Goal: Task Accomplishment & Management: Complete application form

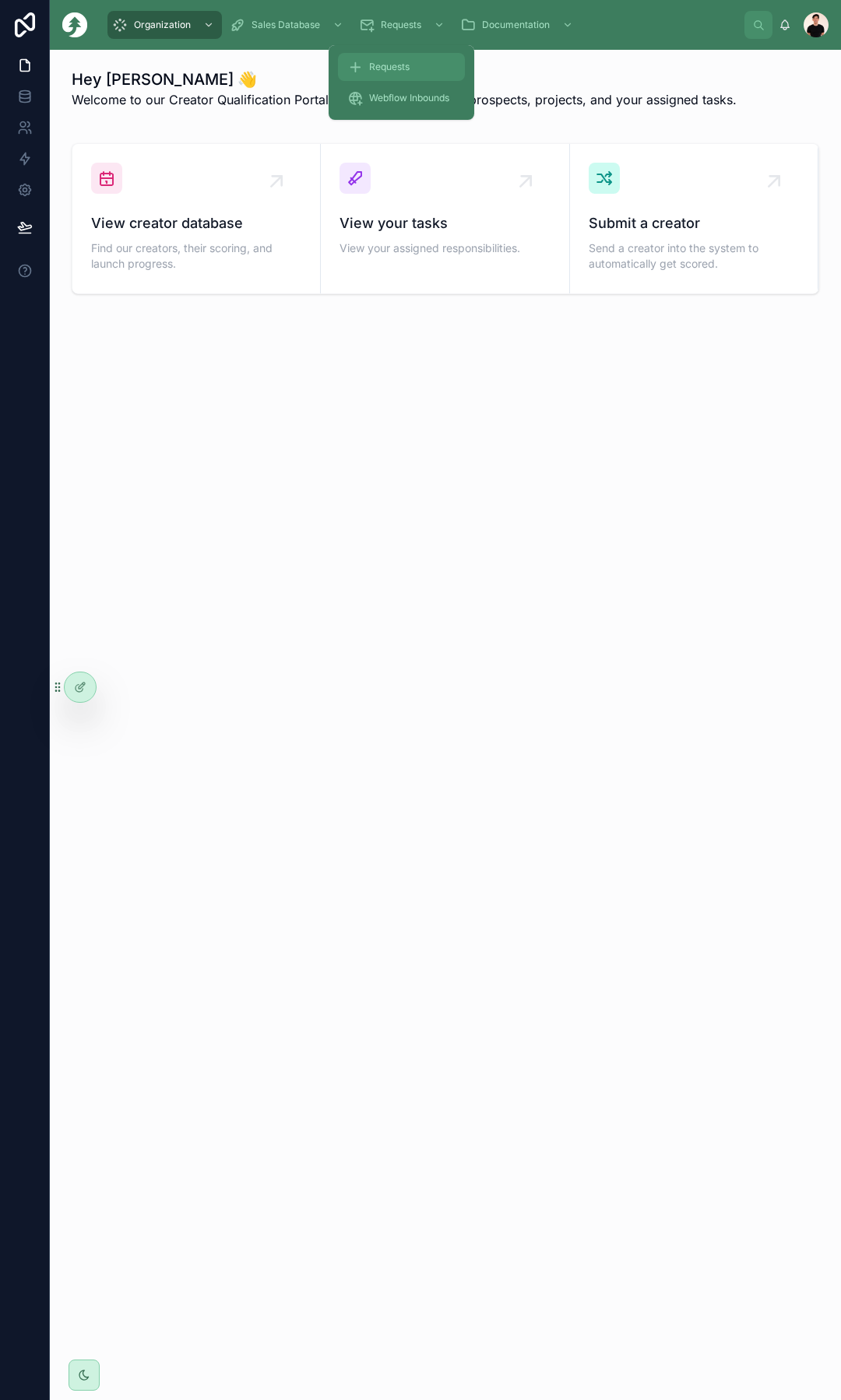
click at [407, 68] on span "Requests" at bounding box center [388, 67] width 40 height 13
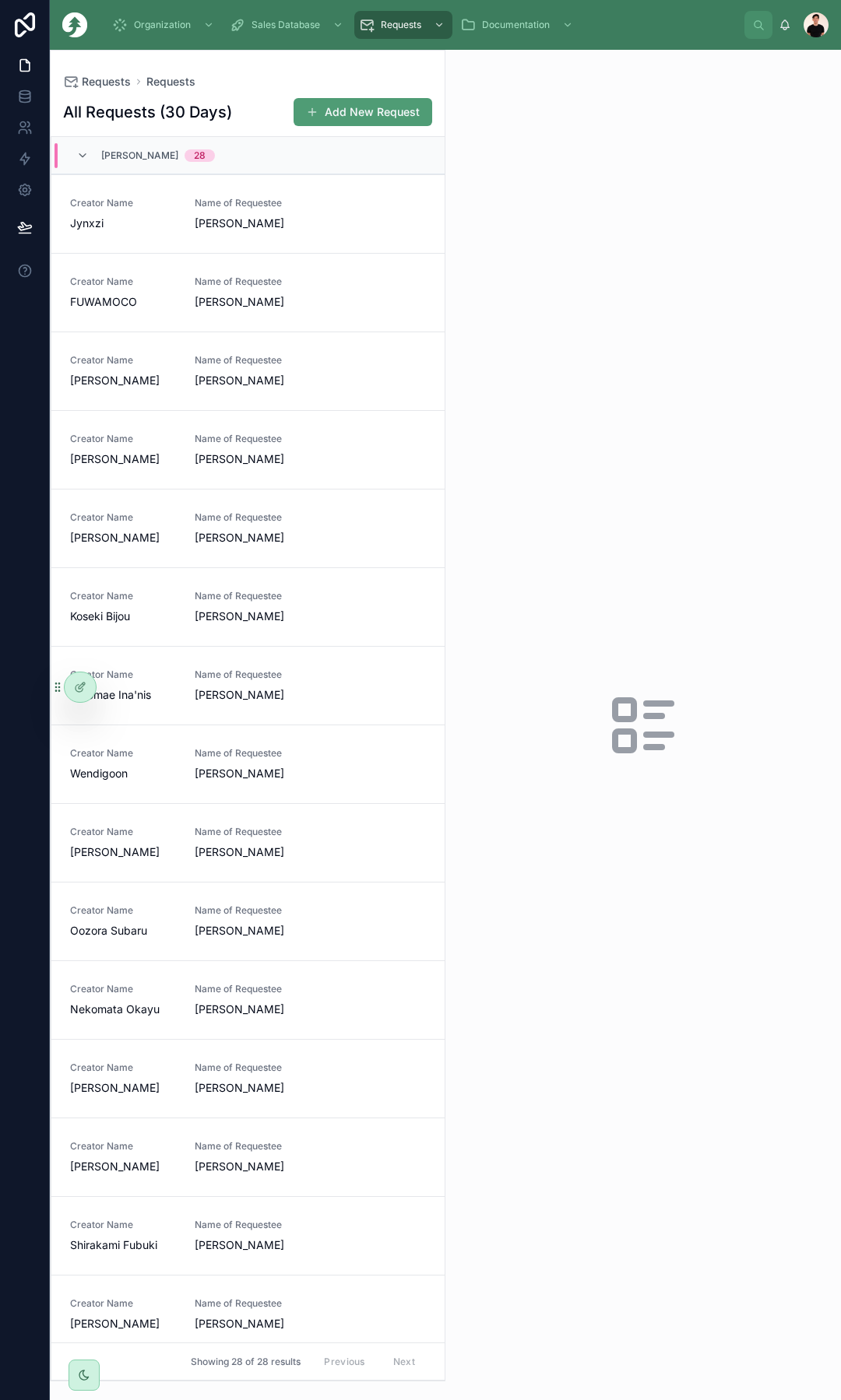
click at [147, 151] on span "[PERSON_NAME]" at bounding box center [140, 156] width 77 height 13
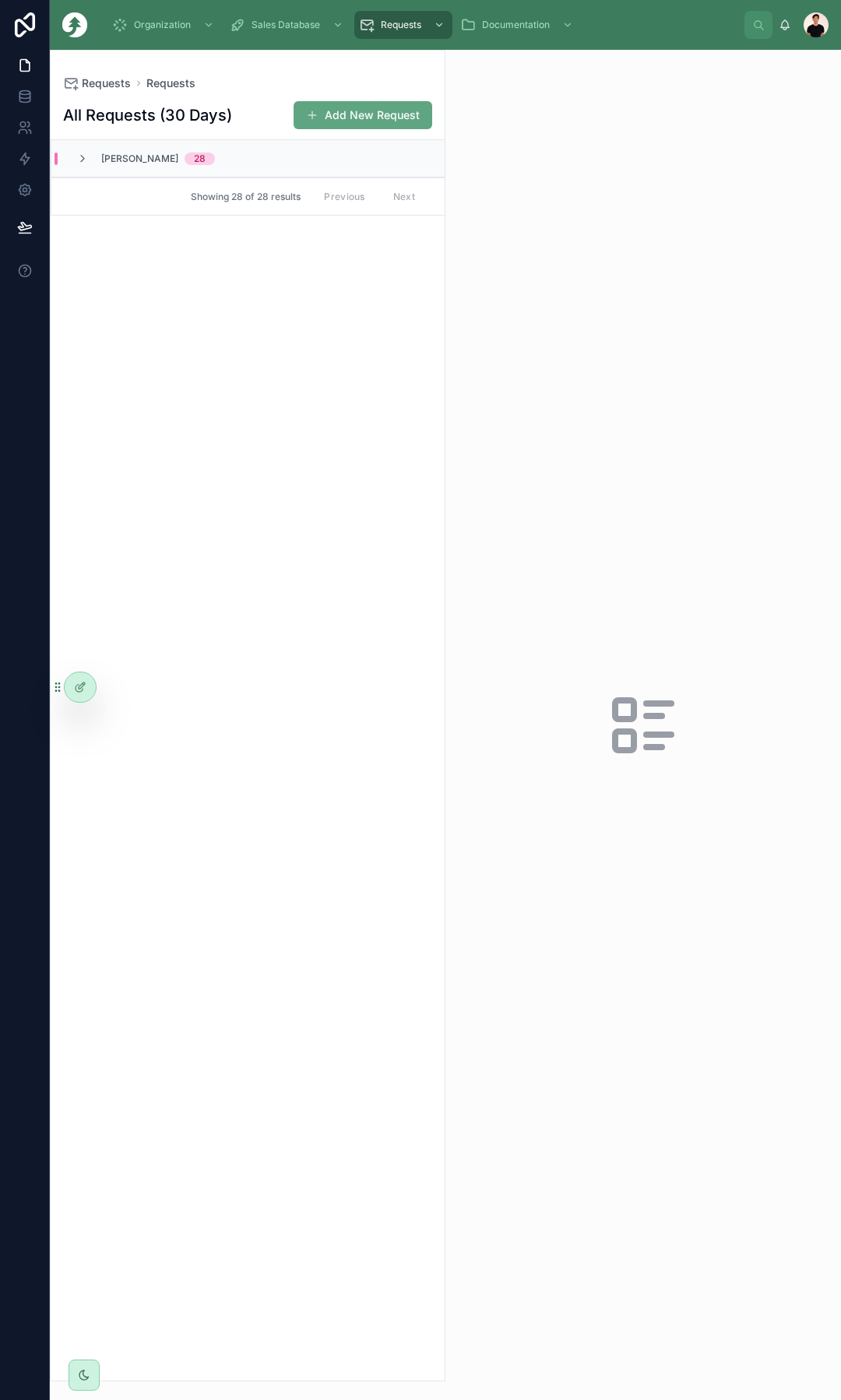
click at [331, 110] on button "Add New Request" at bounding box center [362, 115] width 139 height 28
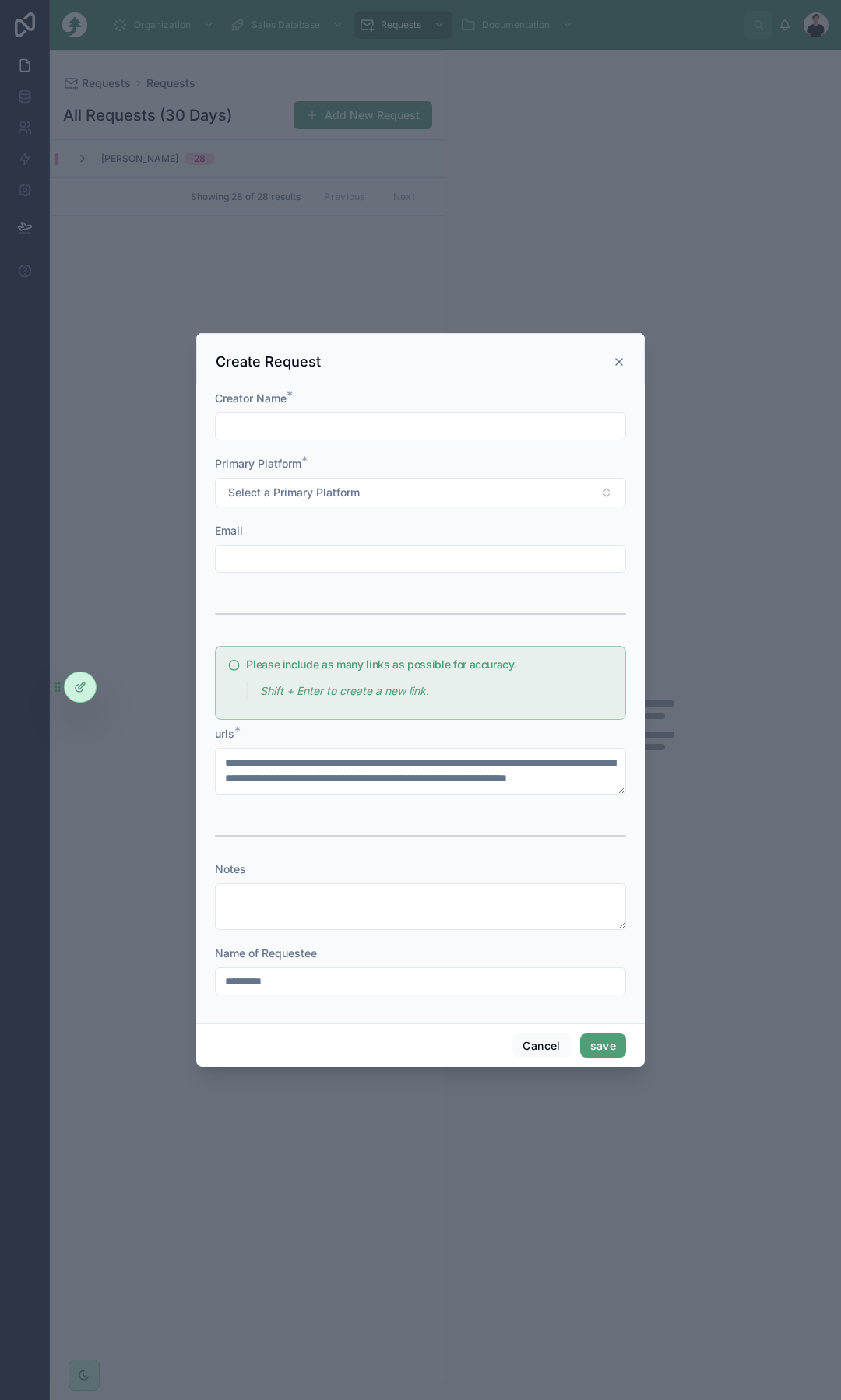
click at [317, 423] on input "text" at bounding box center [420, 427] width 410 height 21
paste input "*********"
type input "*********"
click at [316, 494] on span "Select a Primary Platform" at bounding box center [293, 492] width 132 height 15
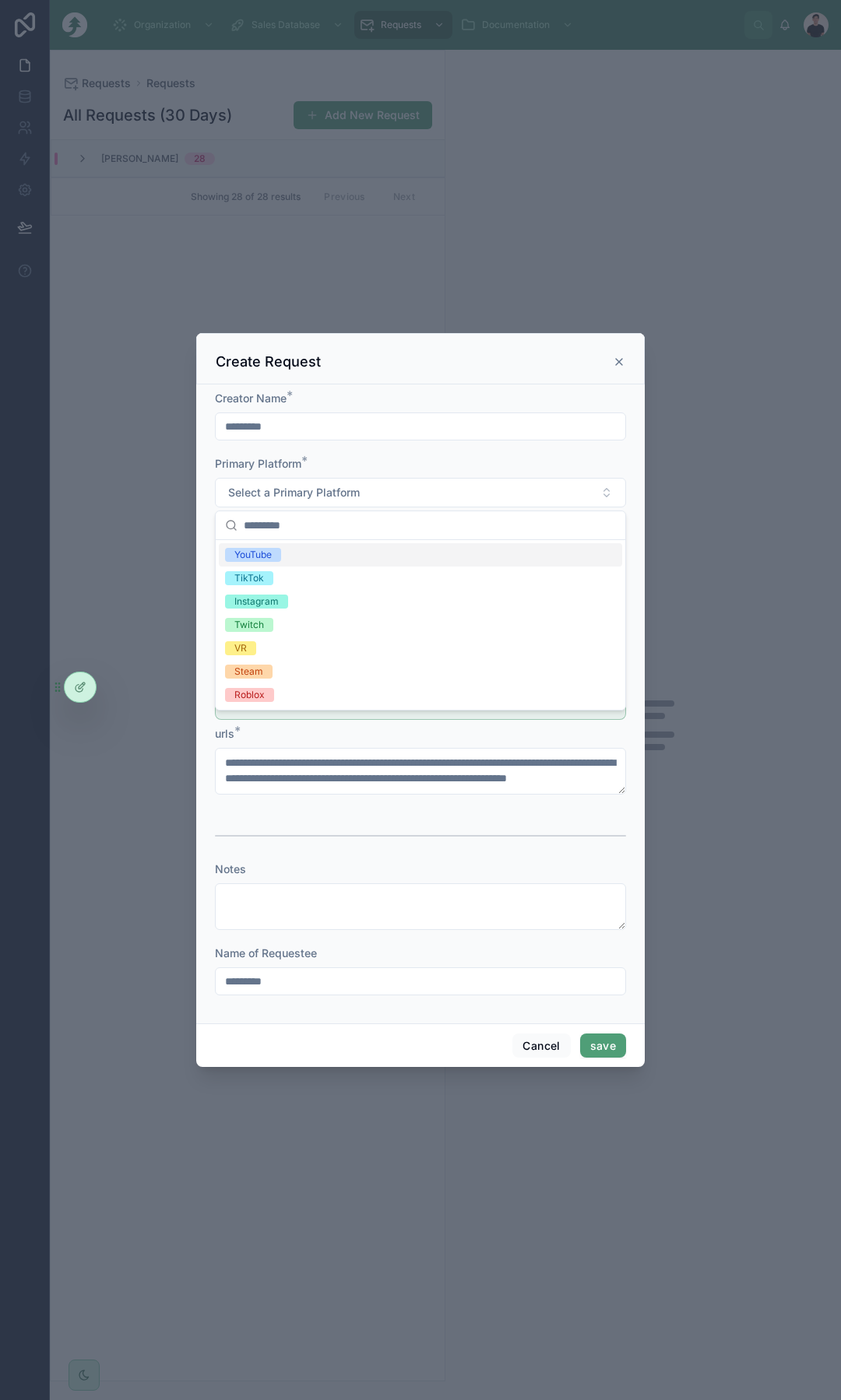
click at [283, 564] on div "YouTube" at bounding box center [420, 555] width 404 height 23
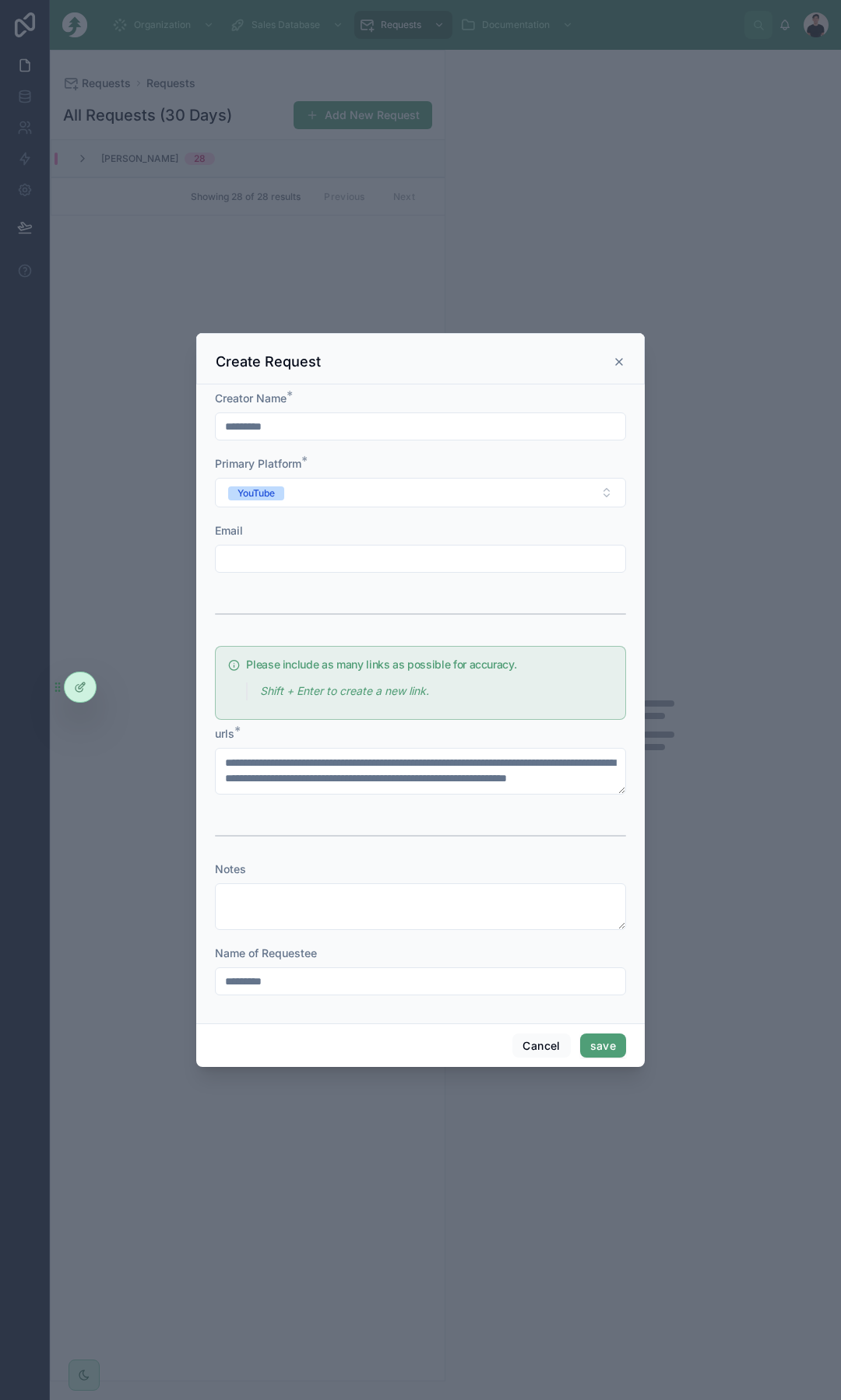
click at [342, 560] on input "text" at bounding box center [420, 559] width 410 height 21
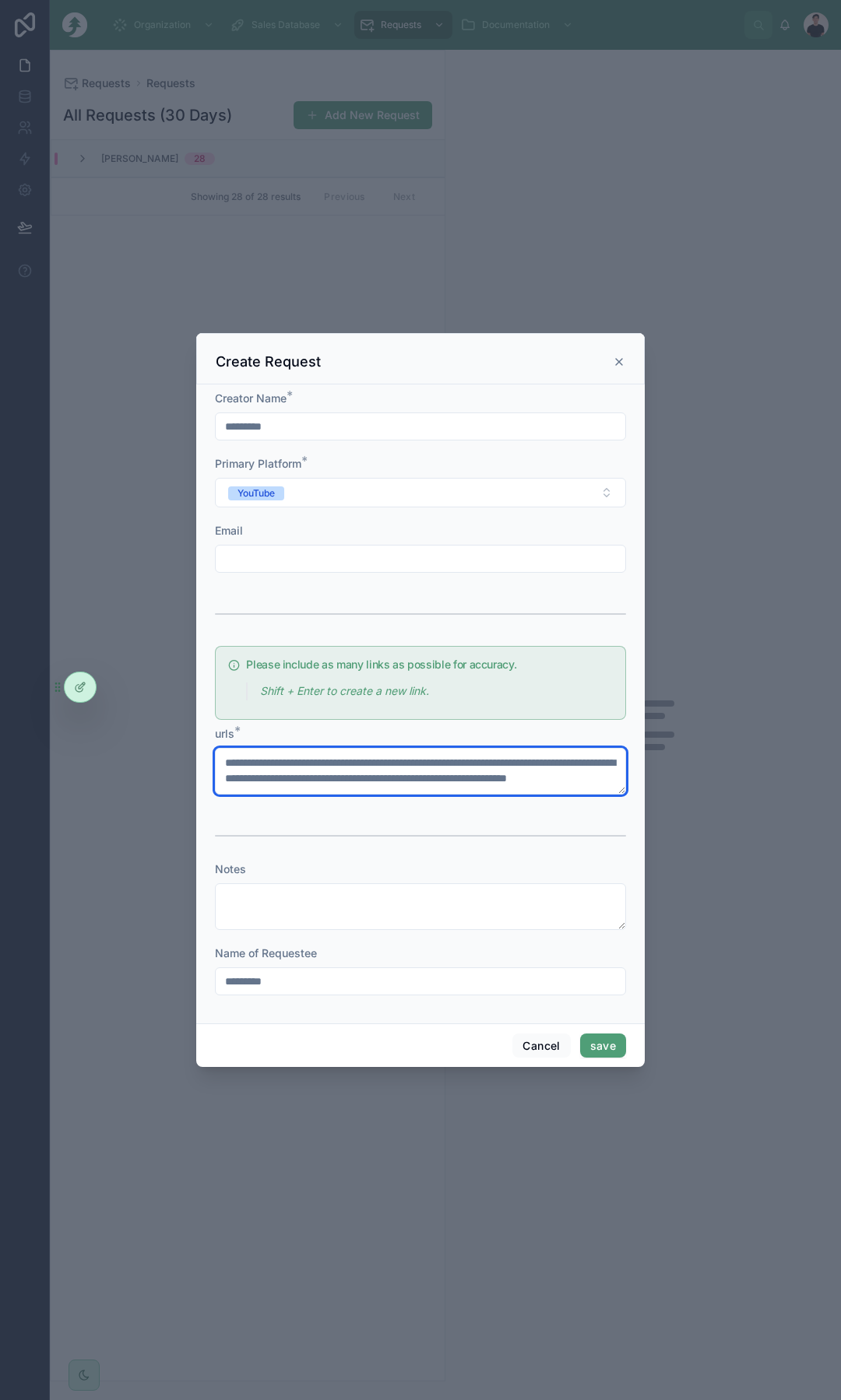
click at [359, 756] on textarea at bounding box center [420, 771] width 411 height 47
paste textarea "**********"
click at [508, 767] on textarea "**********" at bounding box center [420, 771] width 411 height 47
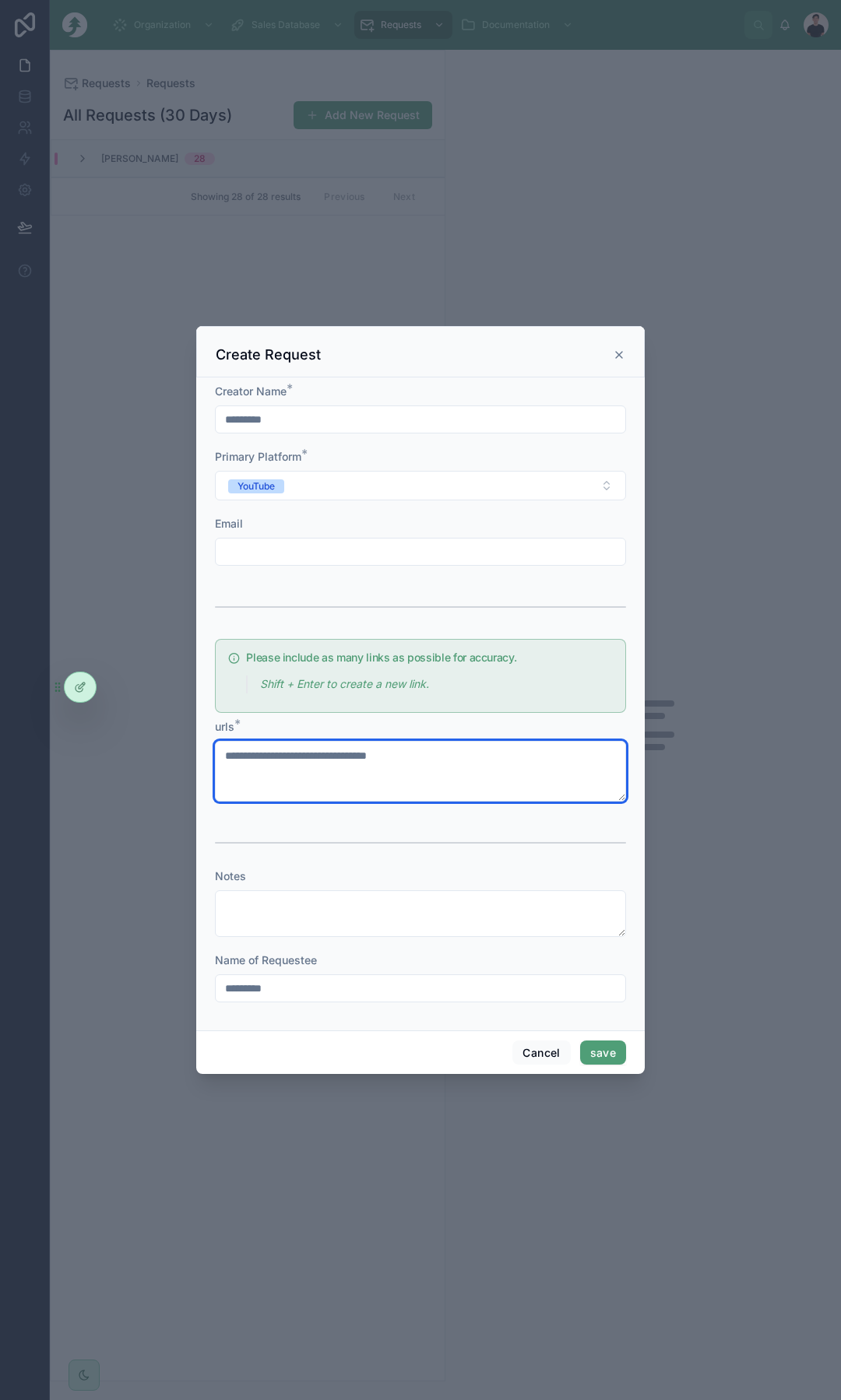
paste textarea "**********"
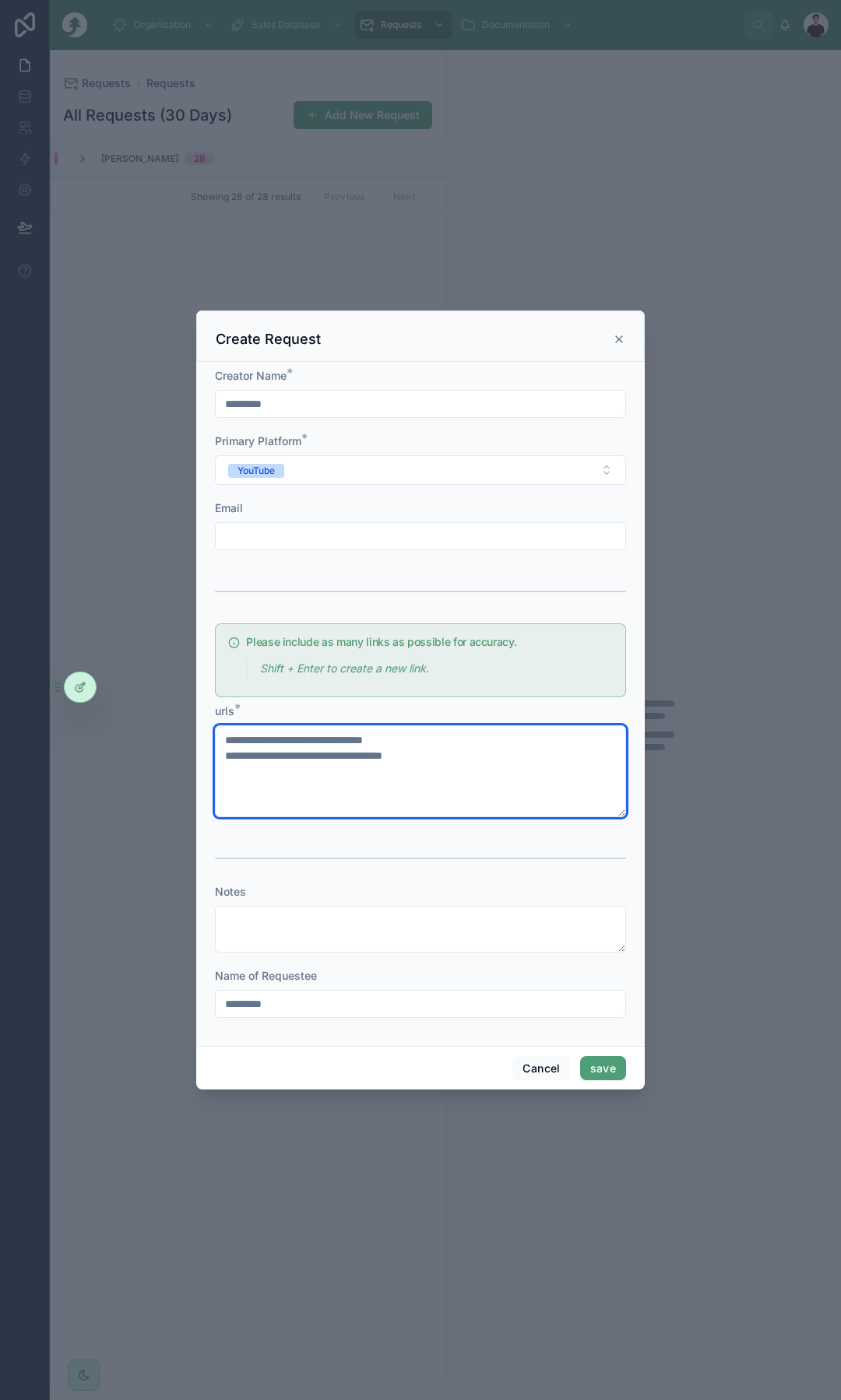
click at [446, 782] on textarea "**********" at bounding box center [420, 771] width 411 height 92
paste textarea "**********"
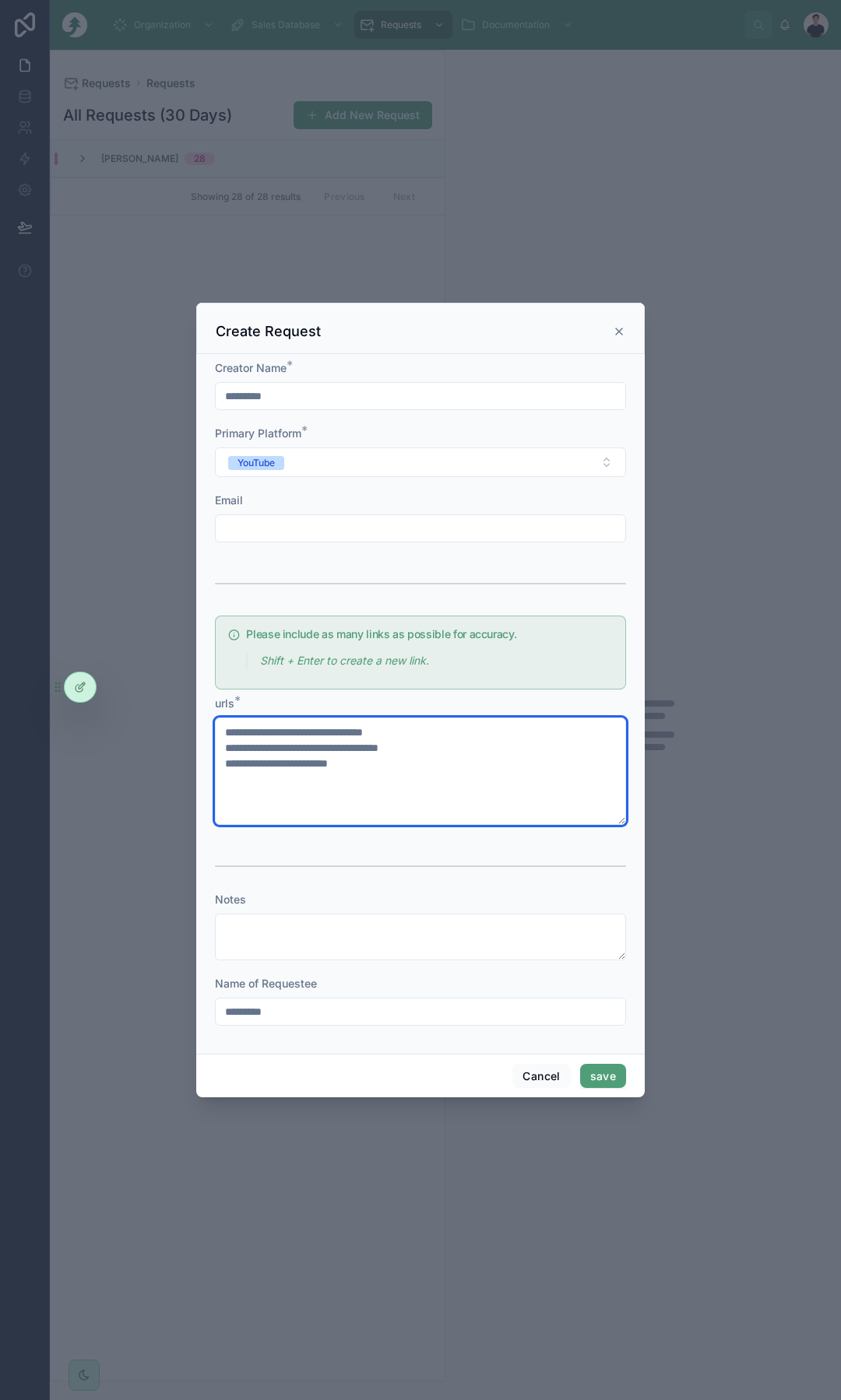
click at [321, 793] on textarea "**********" at bounding box center [420, 771] width 411 height 107
drag, startPoint x: 330, startPoint y: 807, endPoint x: 355, endPoint y: 811, distance: 25.3
click at [331, 807] on textarea "**********" at bounding box center [420, 771] width 411 height 107
type textarea "**********"
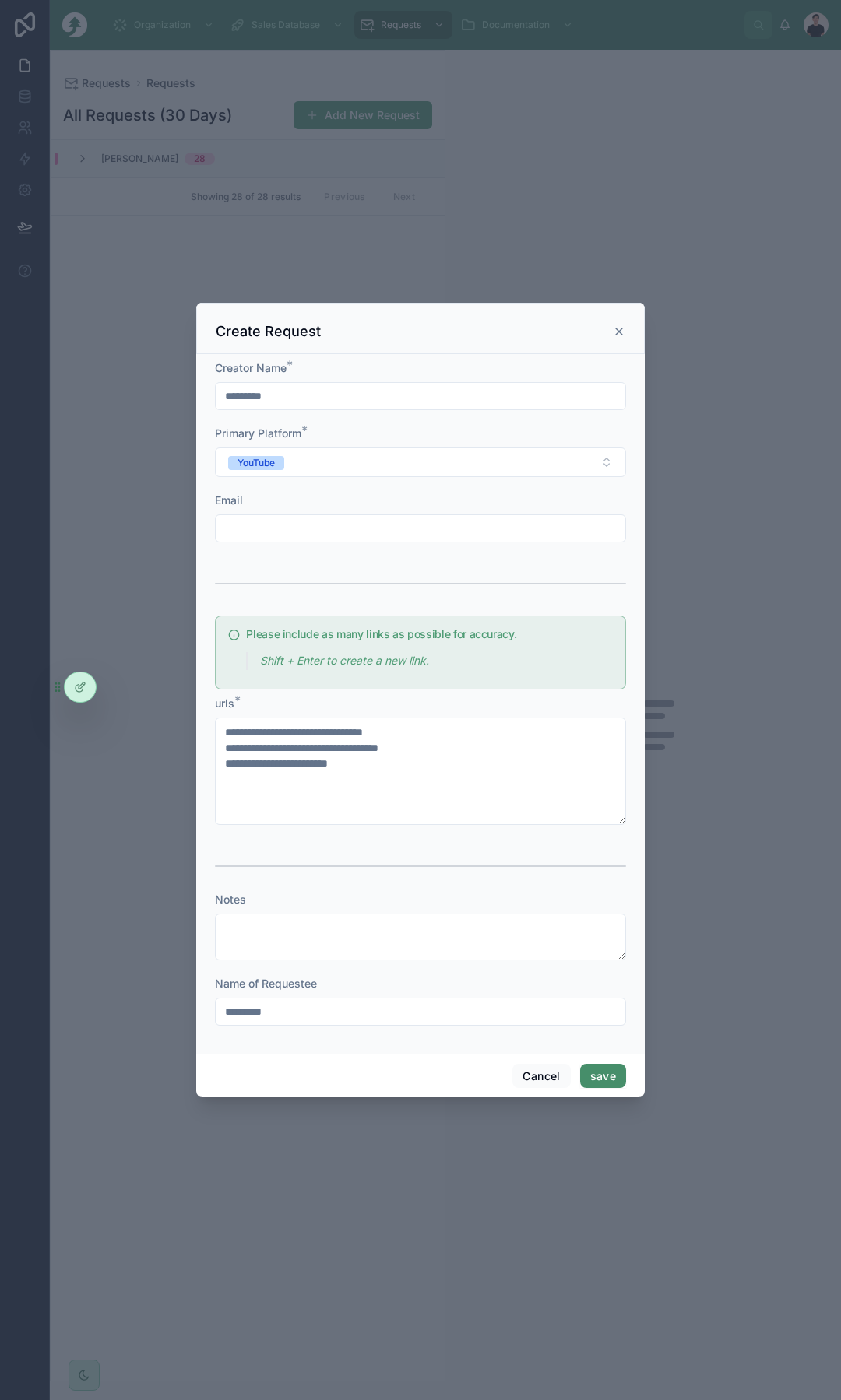
click at [613, 1076] on button "save" at bounding box center [602, 1077] width 46 height 25
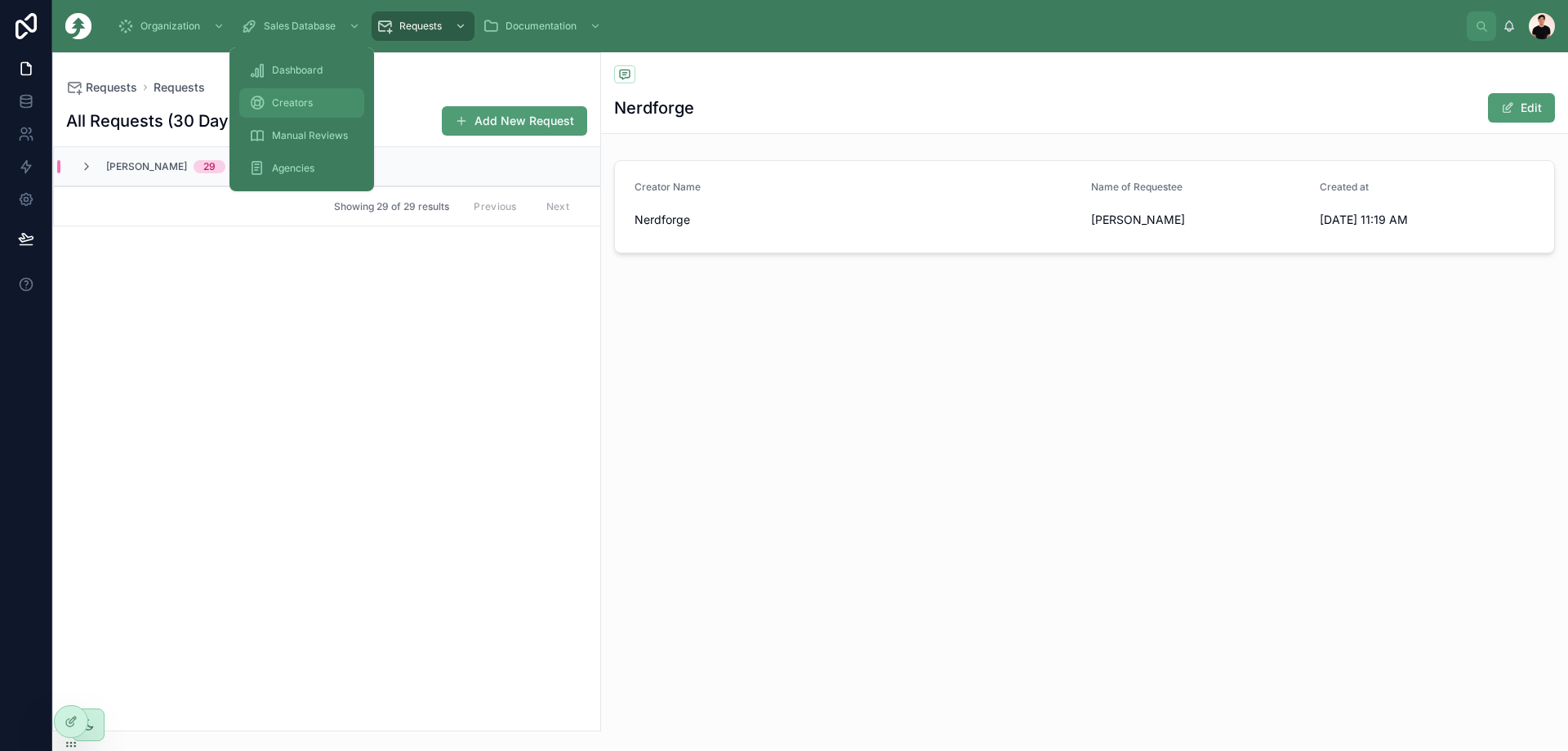
click at [280, 97] on span "Creators" at bounding box center [293, 103] width 41 height 13
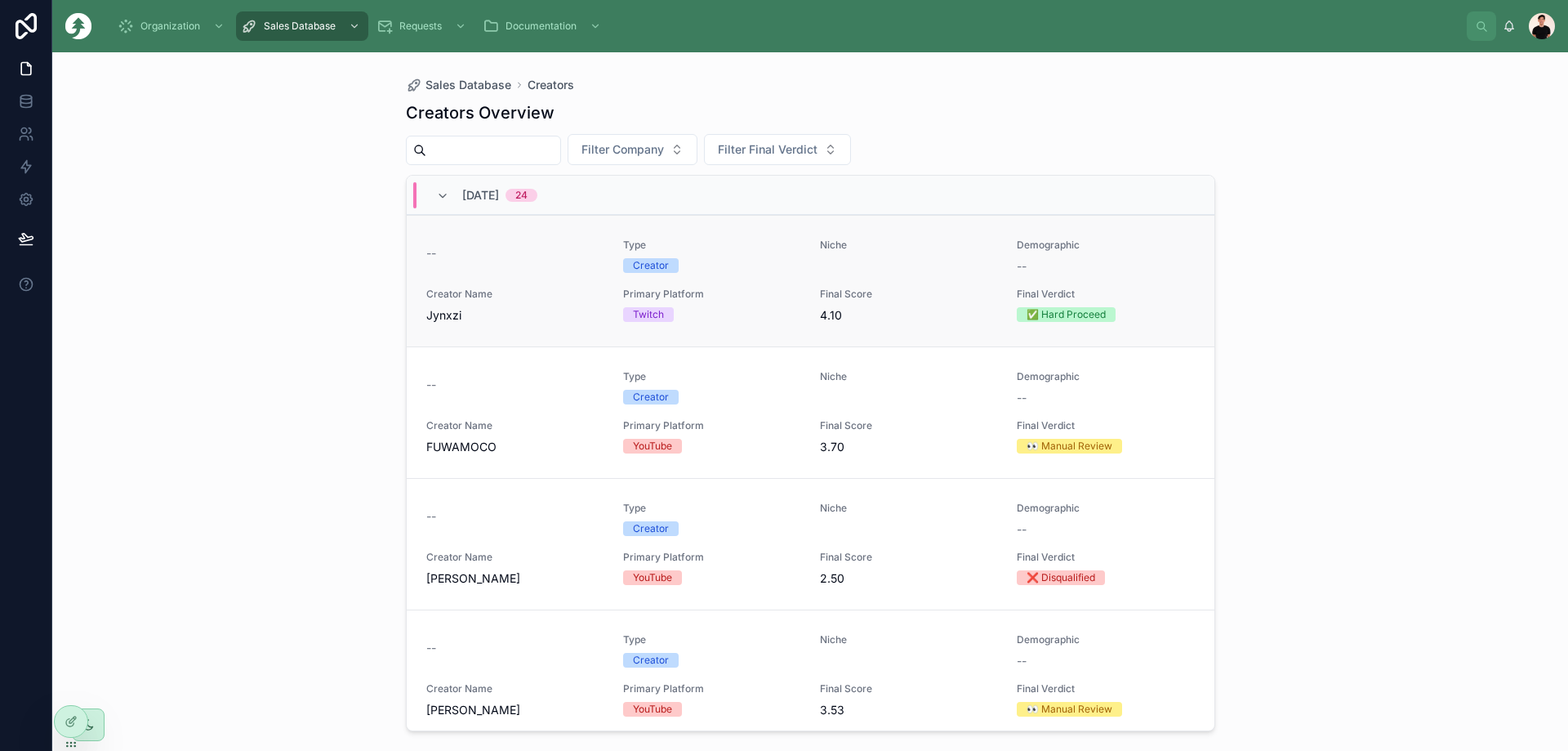
click at [552, 299] on span "Creator Name" at bounding box center [514, 294] width 177 height 13
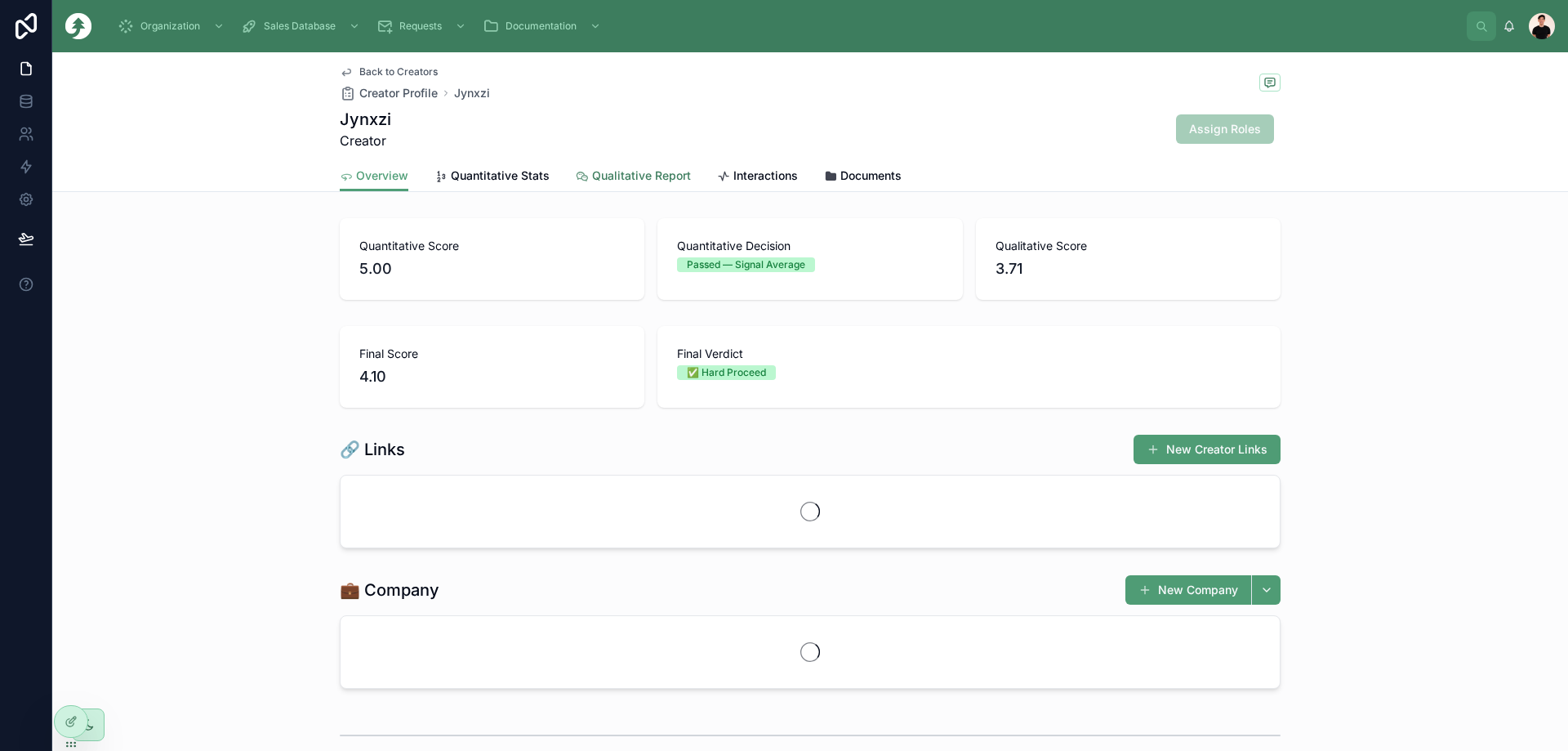
click at [640, 180] on span "Qualitative Report" at bounding box center [641, 175] width 99 height 16
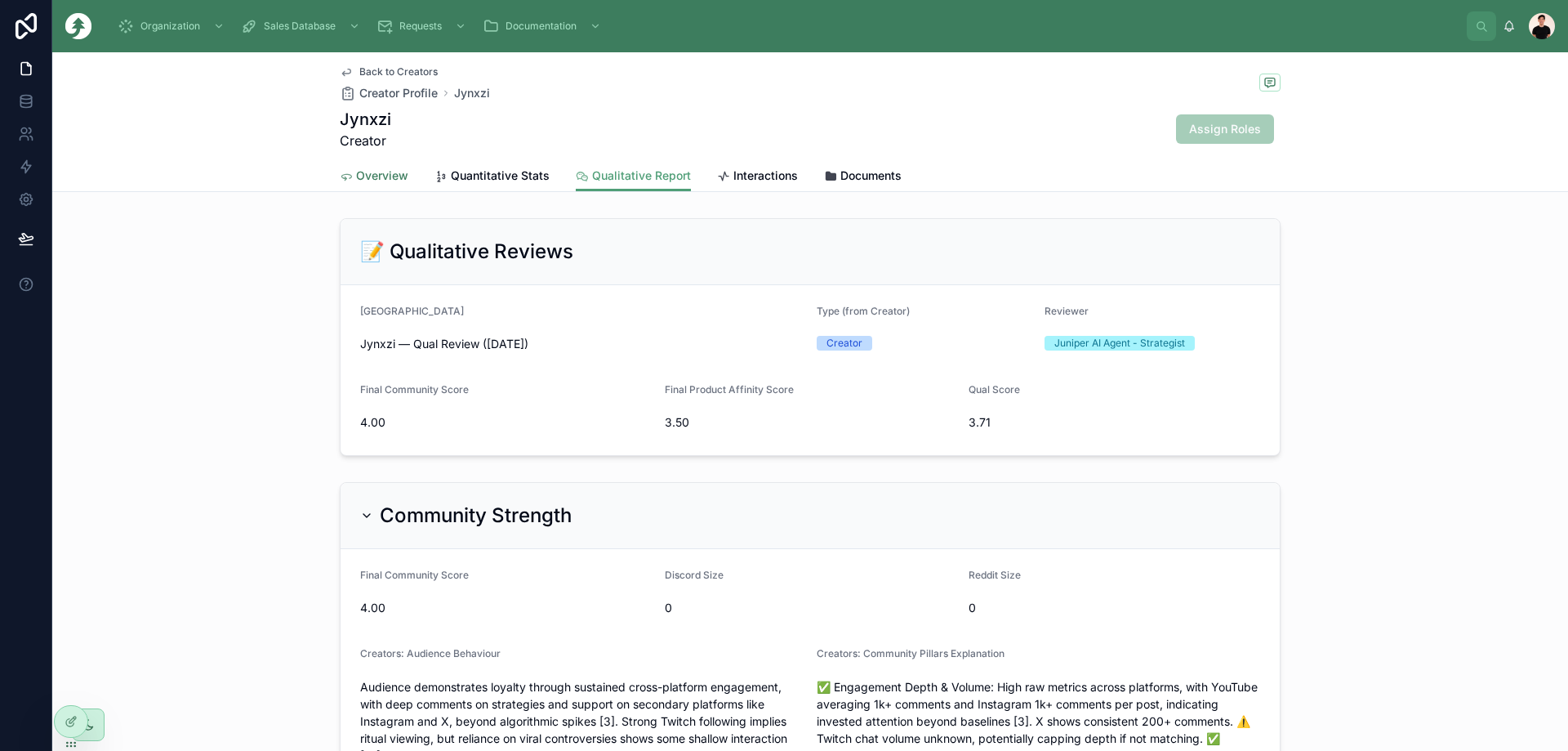
click at [365, 176] on span "Overview" at bounding box center [382, 175] width 53 height 16
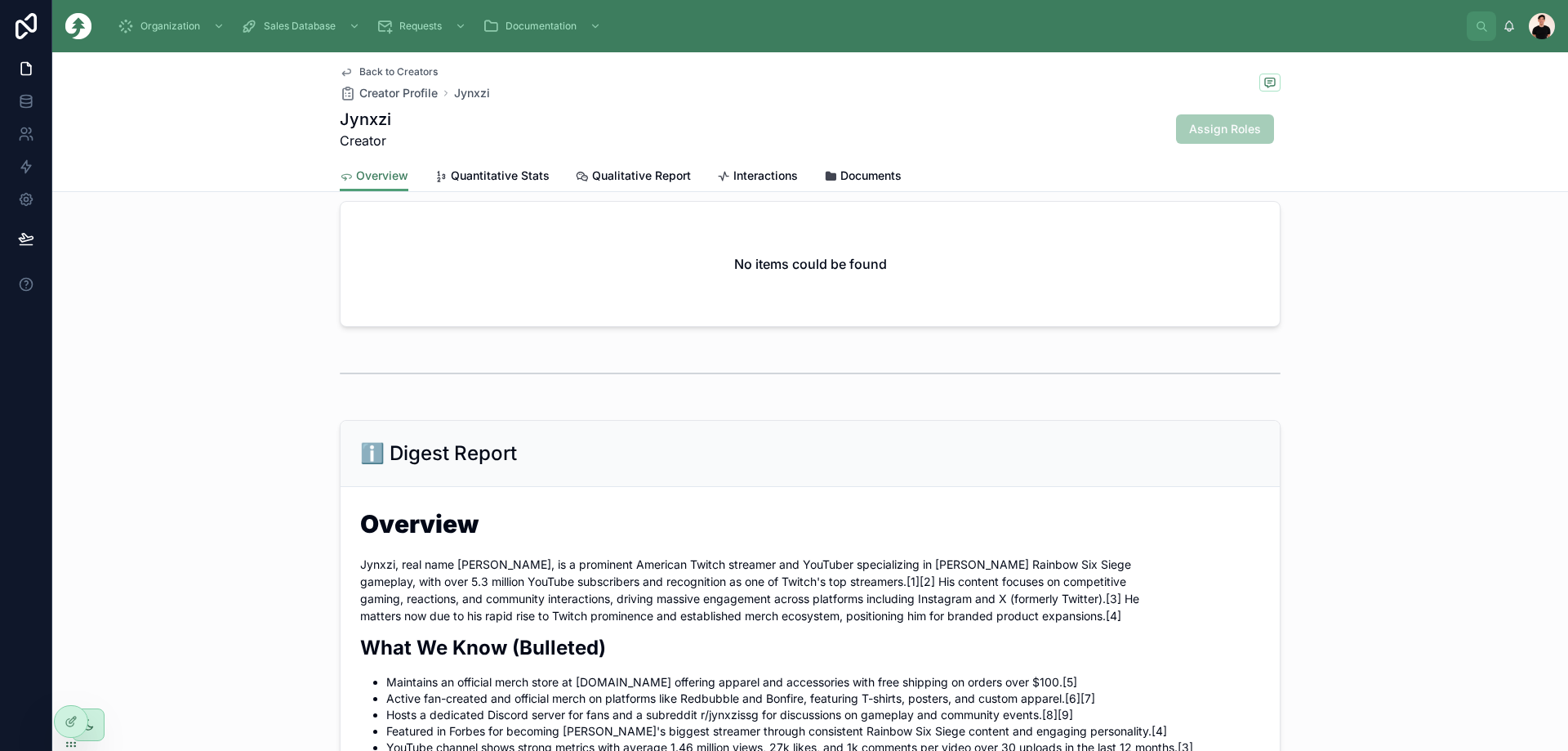
scroll to position [735, 0]
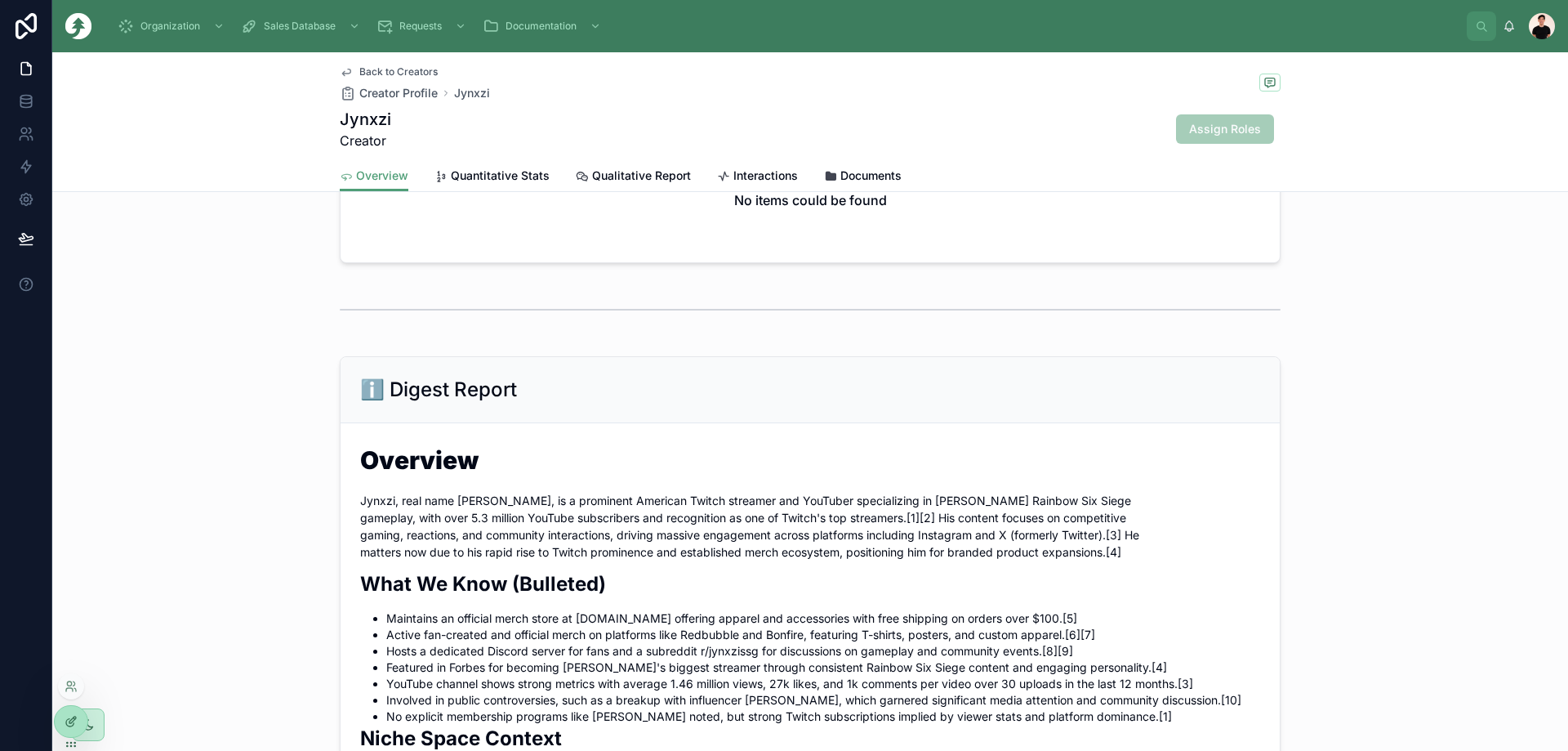
click at [63, 716] on div at bounding box center [70, 721] width 33 height 31
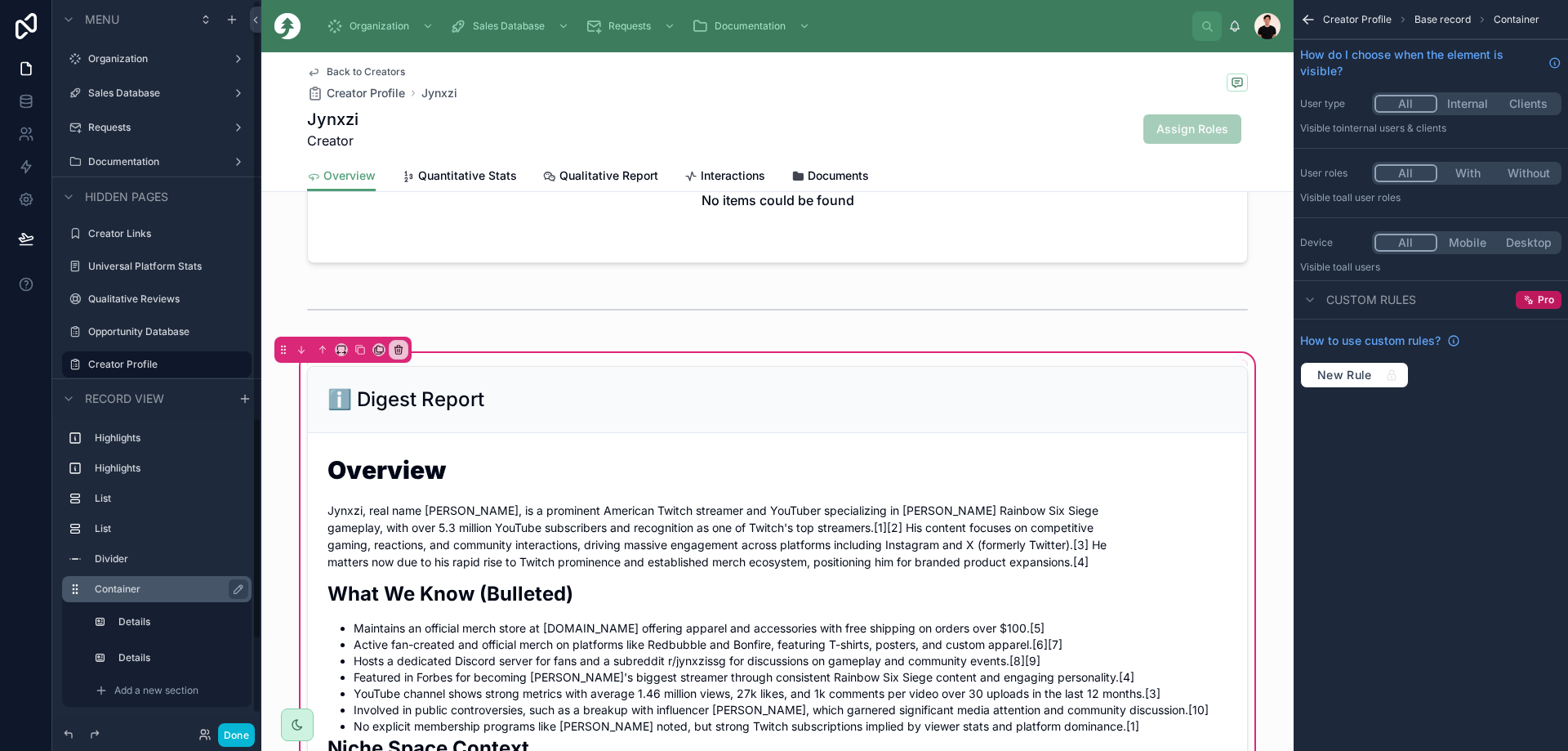
click at [146, 590] on label "Container" at bounding box center [166, 589] width 144 height 13
click at [148, 620] on label "Details" at bounding box center [178, 621] width 114 height 13
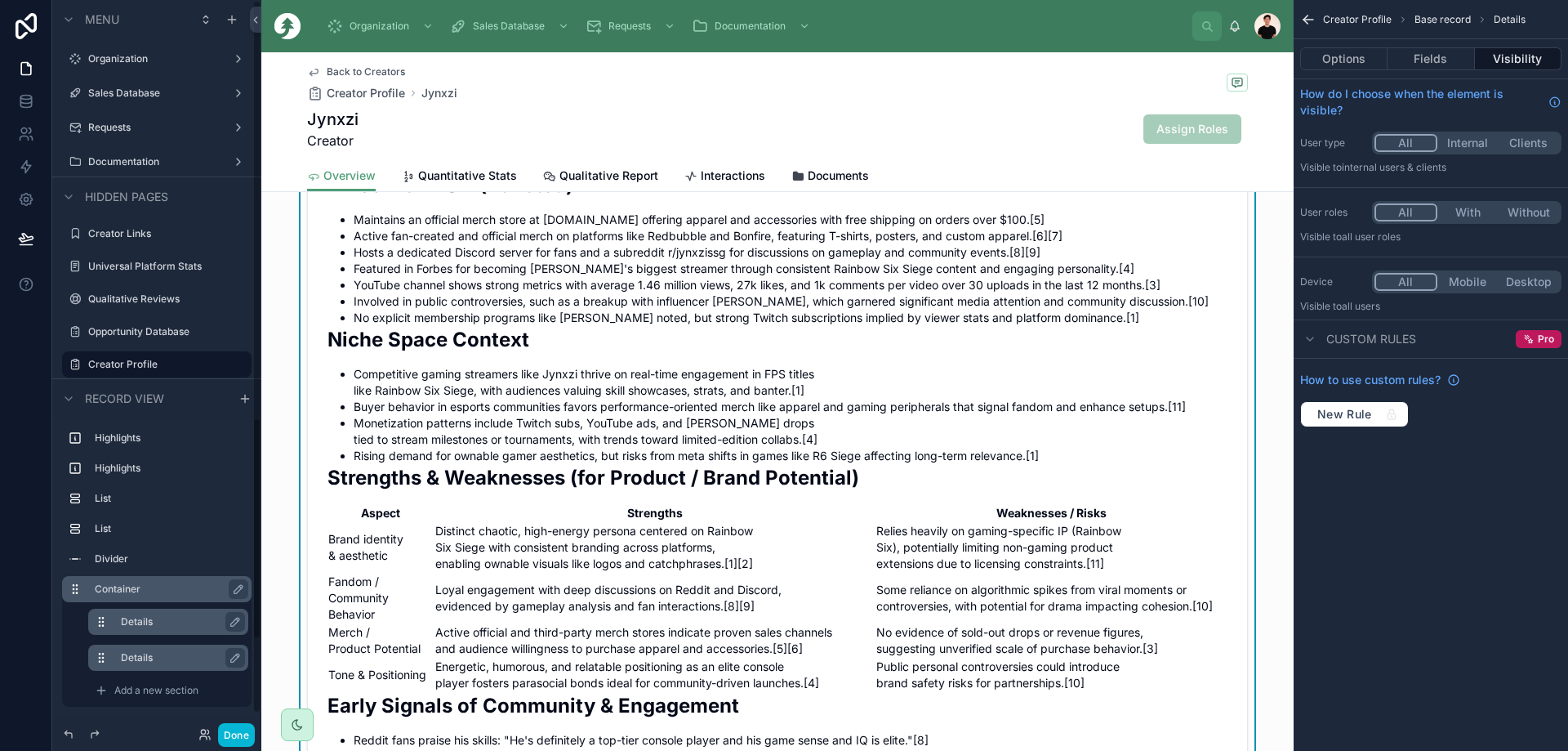
click at [139, 651] on div "Details" at bounding box center [181, 657] width 121 height 20
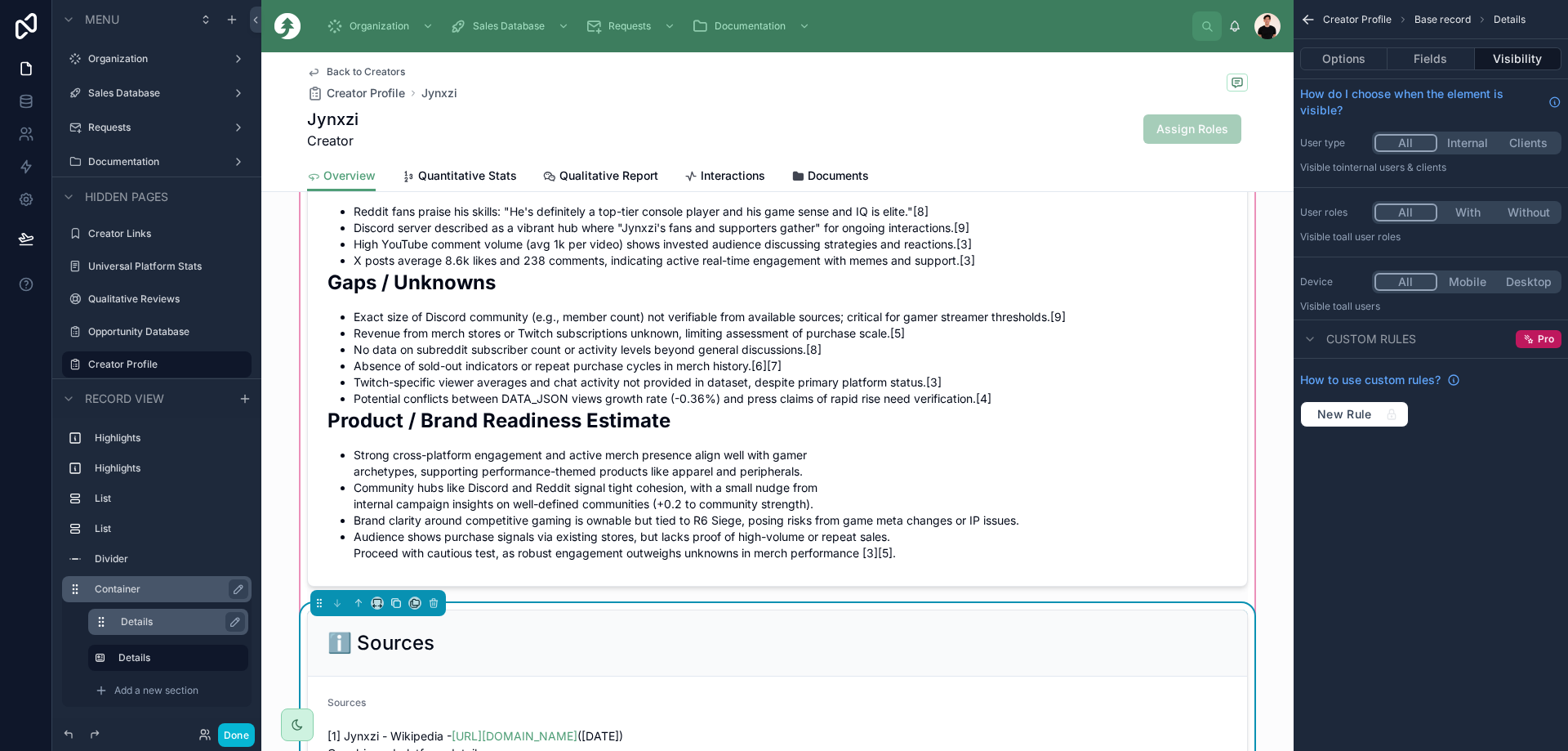
scroll to position [1715, 0]
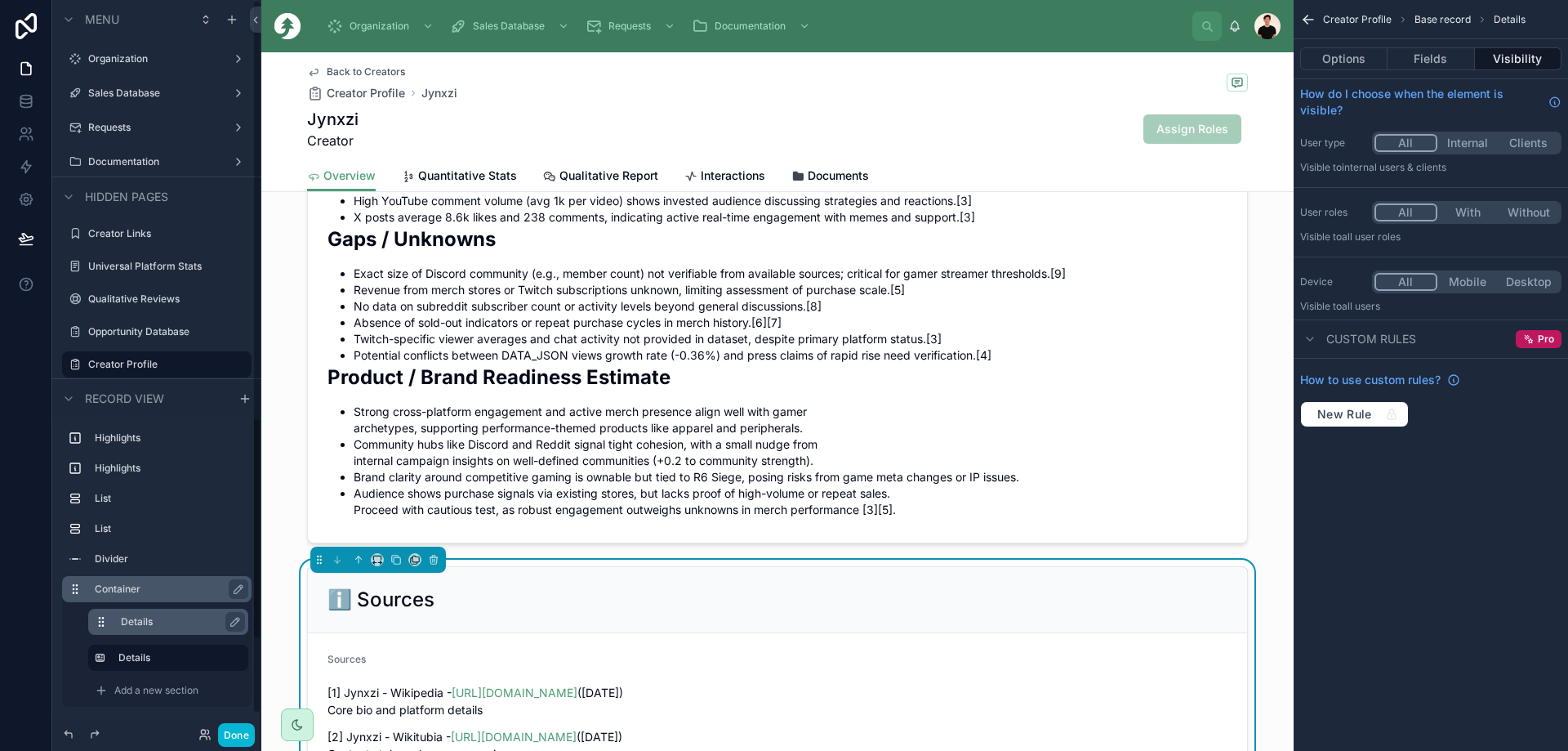
click at [151, 618] on label "Details" at bounding box center [178, 621] width 114 height 13
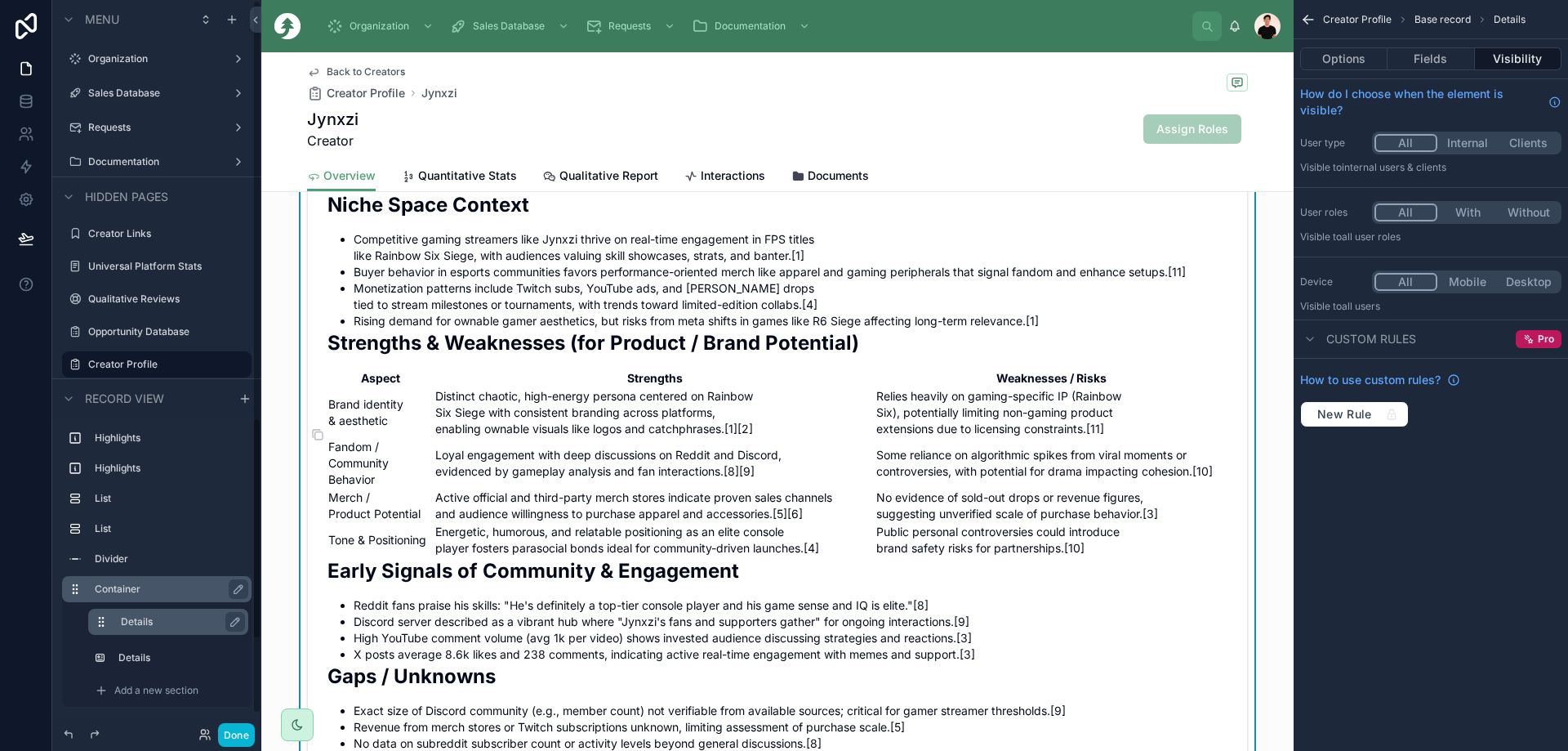
scroll to position [1225, 0]
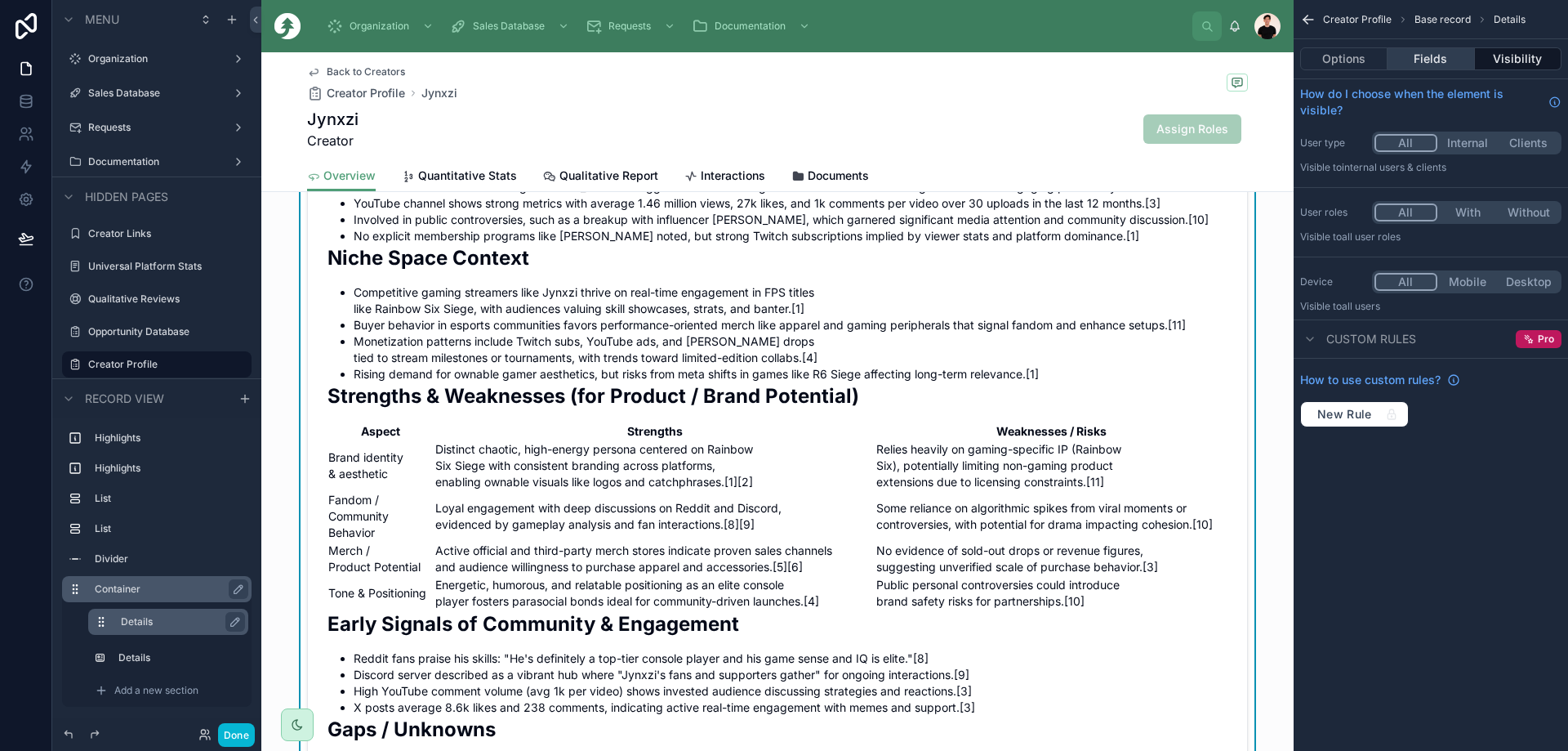
click at [881, 53] on button "Fields" at bounding box center [1430, 58] width 86 height 23
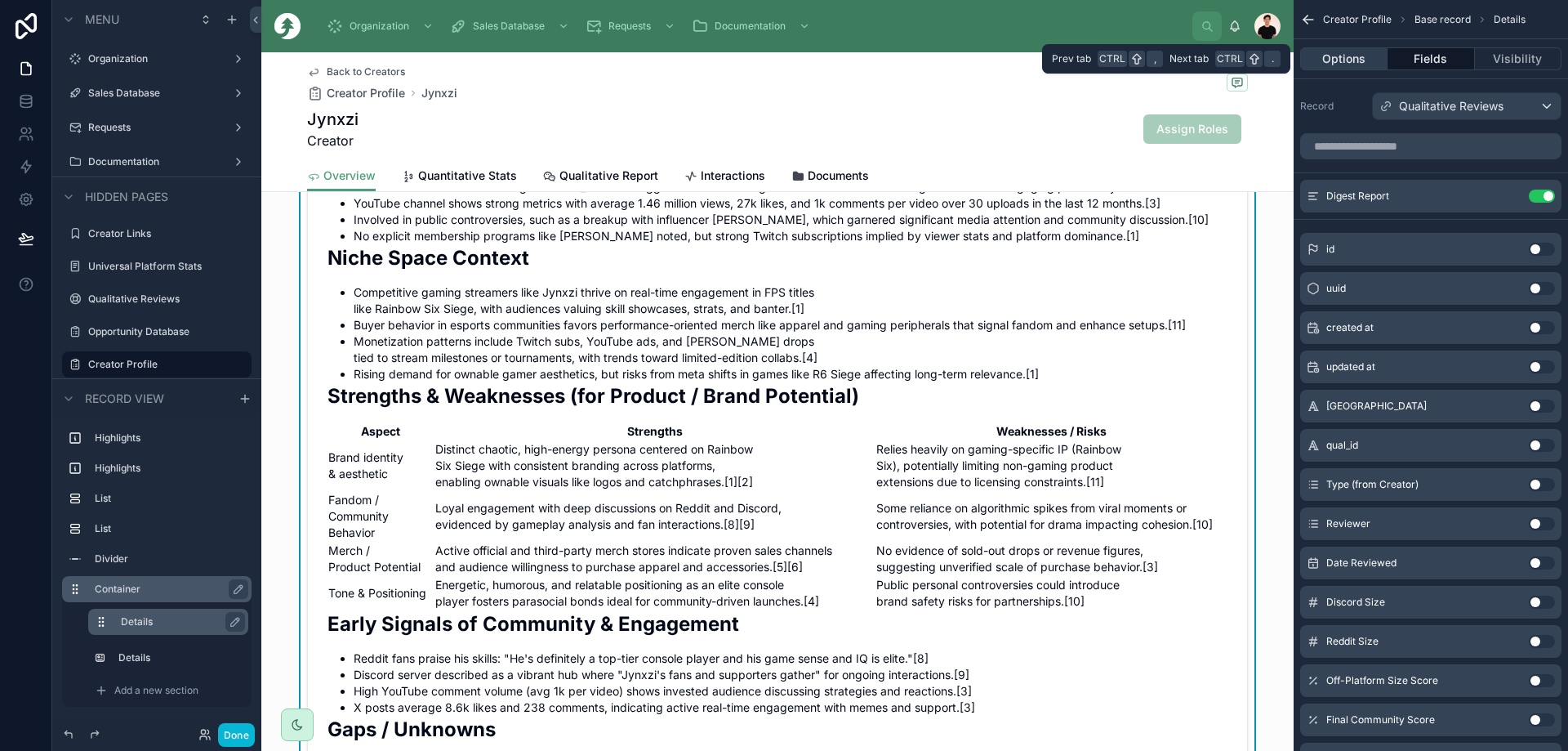
click at [881, 60] on button "Options" at bounding box center [1343, 58] width 87 height 23
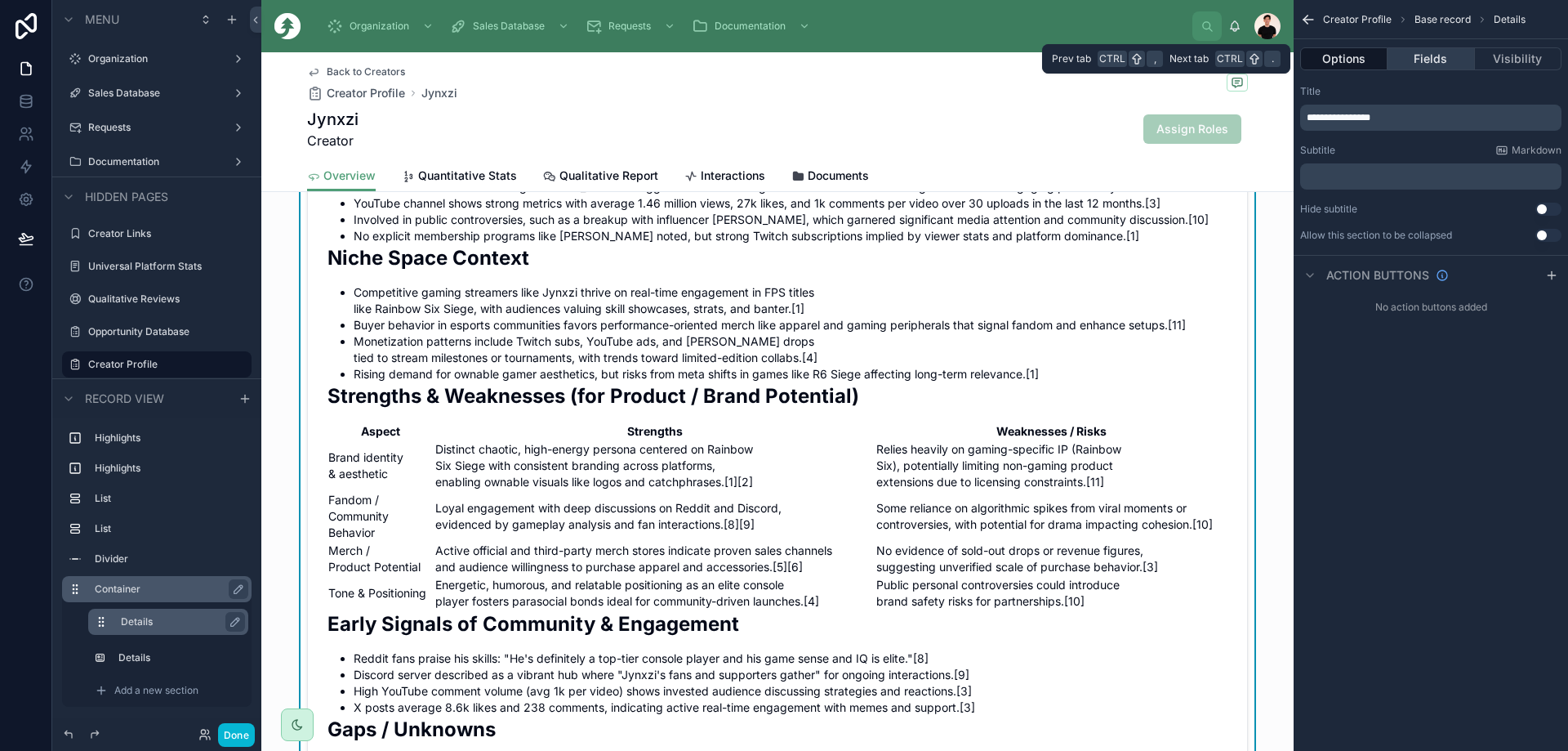
click at [881, 61] on button "Fields" at bounding box center [1430, 58] width 86 height 23
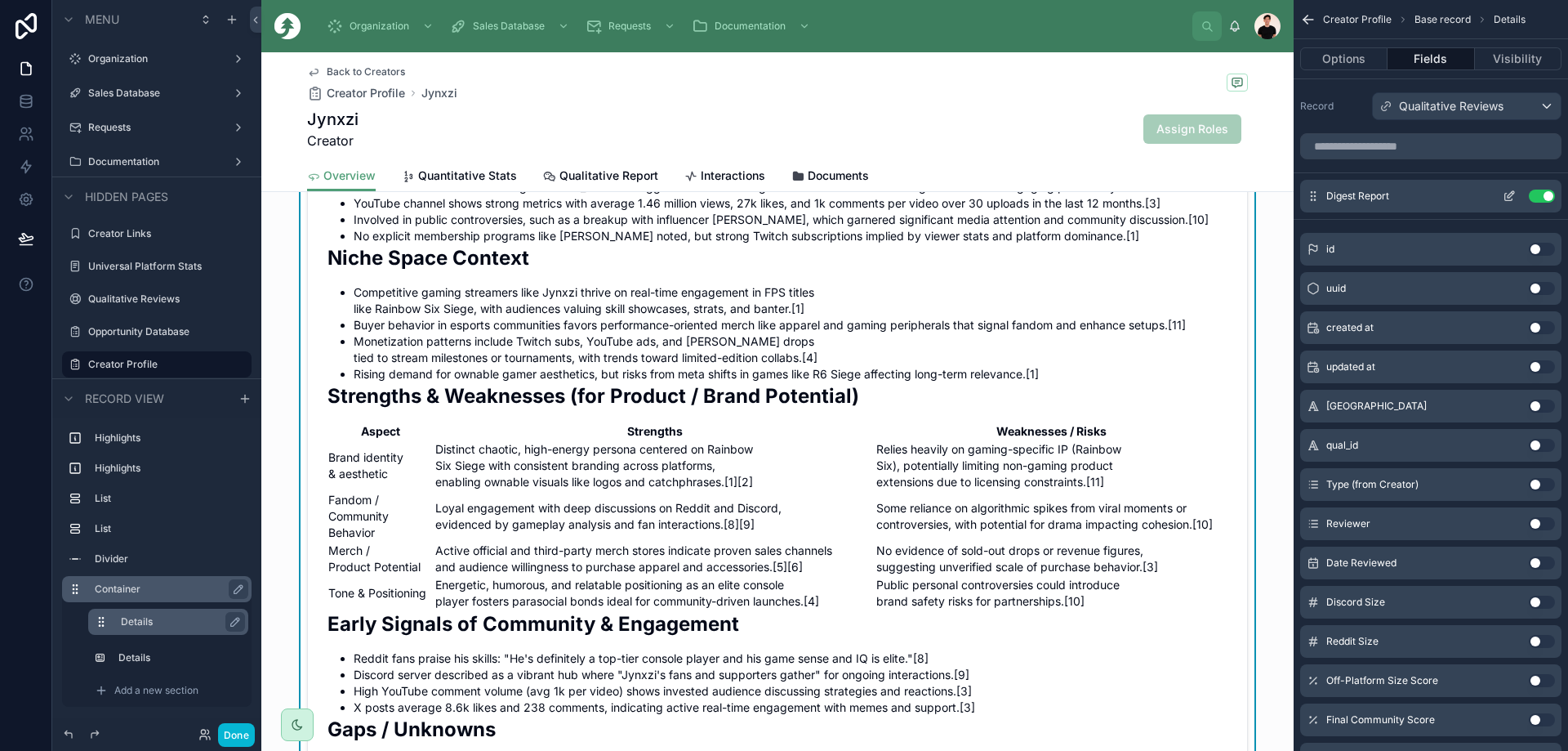
click at [881, 198] on icon "scrollable content" at bounding box center [1510, 194] width 7 height 7
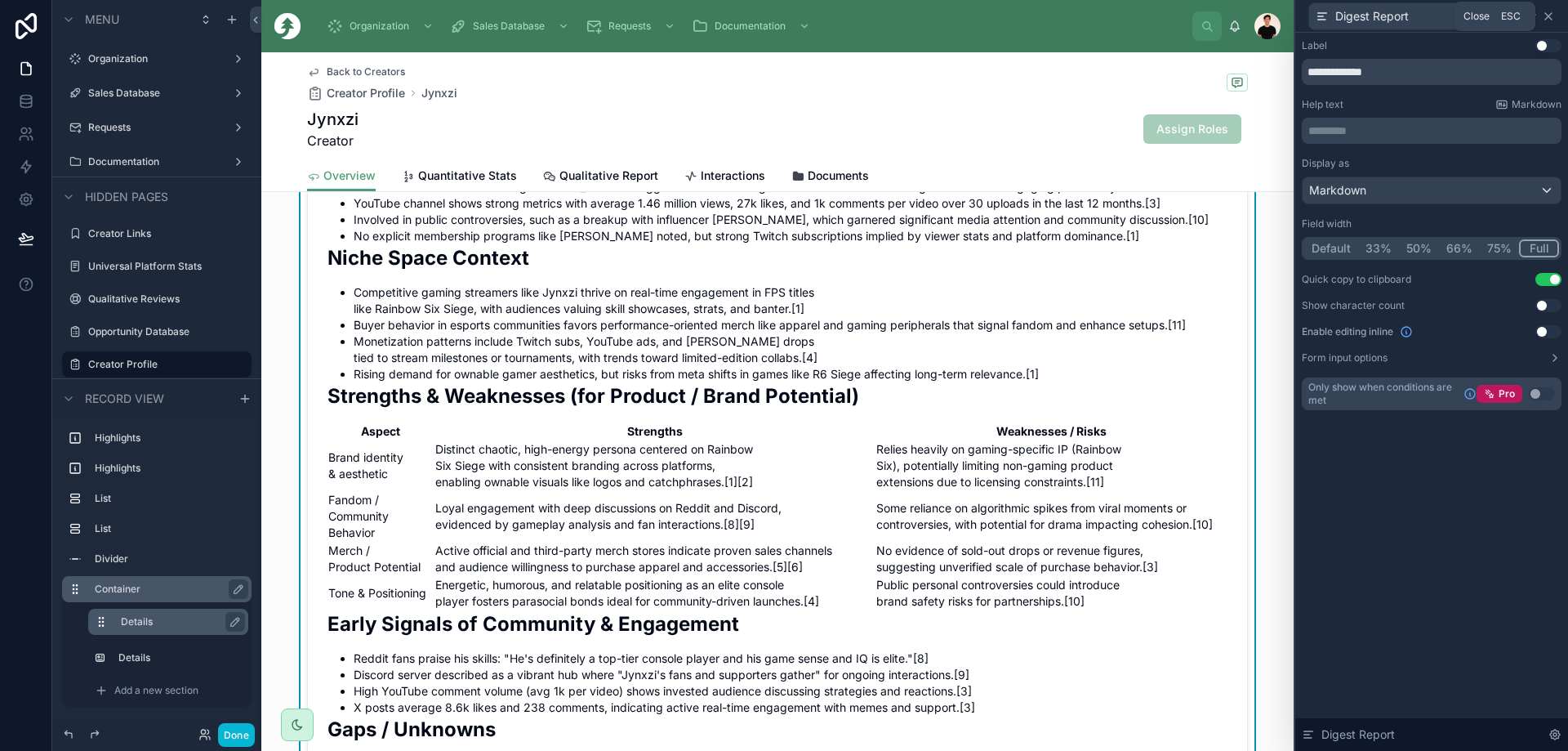
click at [881, 16] on icon at bounding box center [1548, 16] width 13 height 13
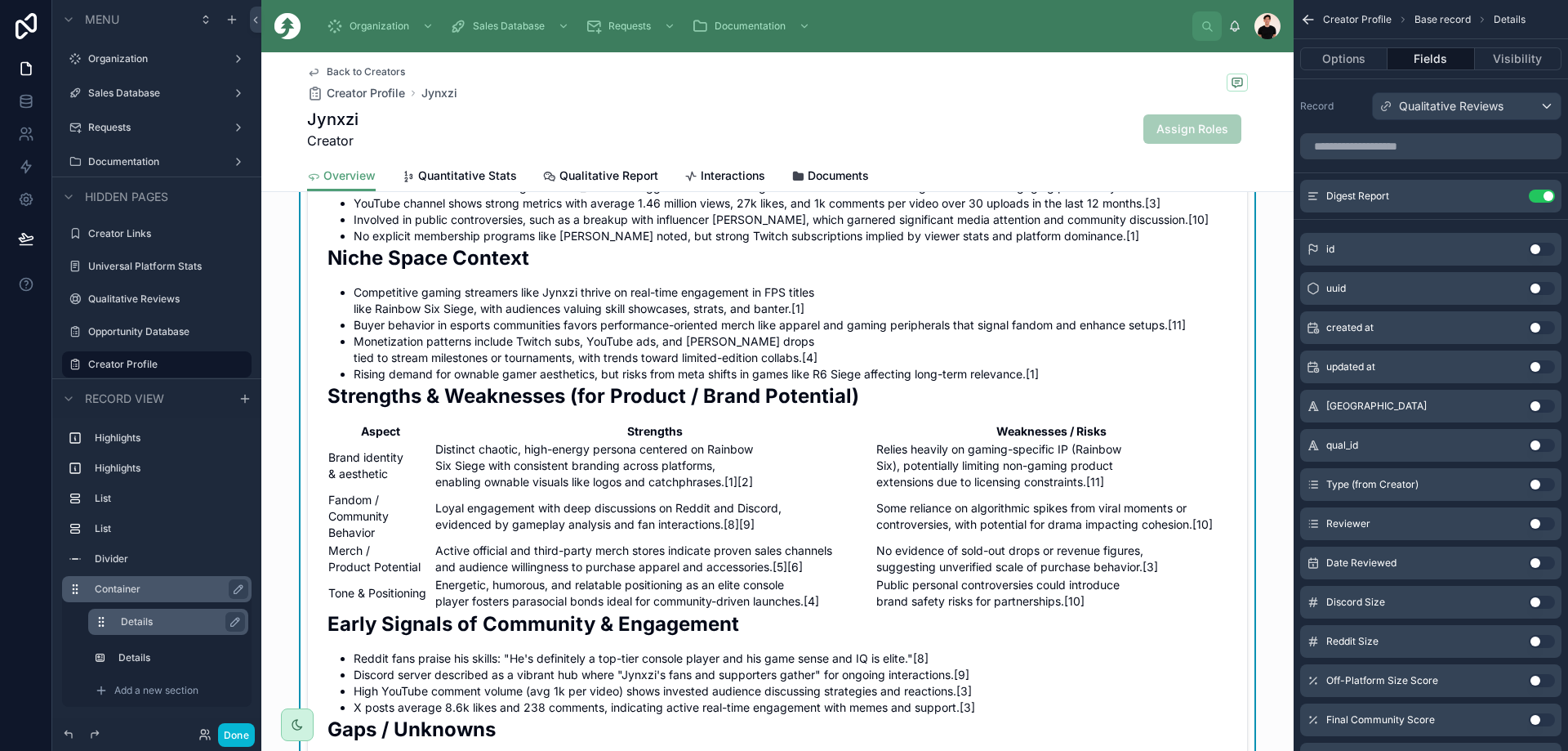
click at [881, 22] on icon "scrollable content" at bounding box center [1307, 19] width 16 height 16
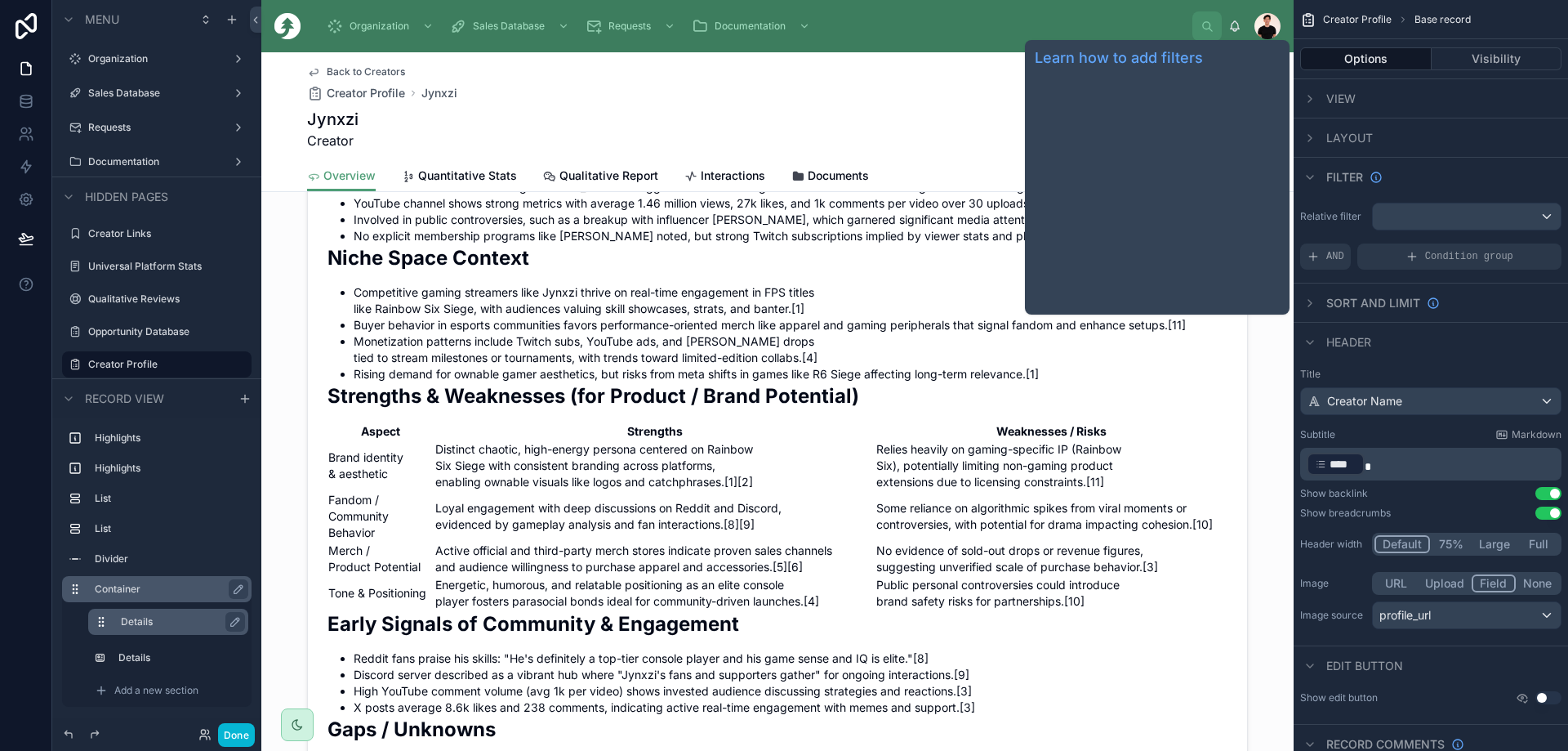
click at [881, 179] on span "Filter" at bounding box center [1344, 176] width 37 height 16
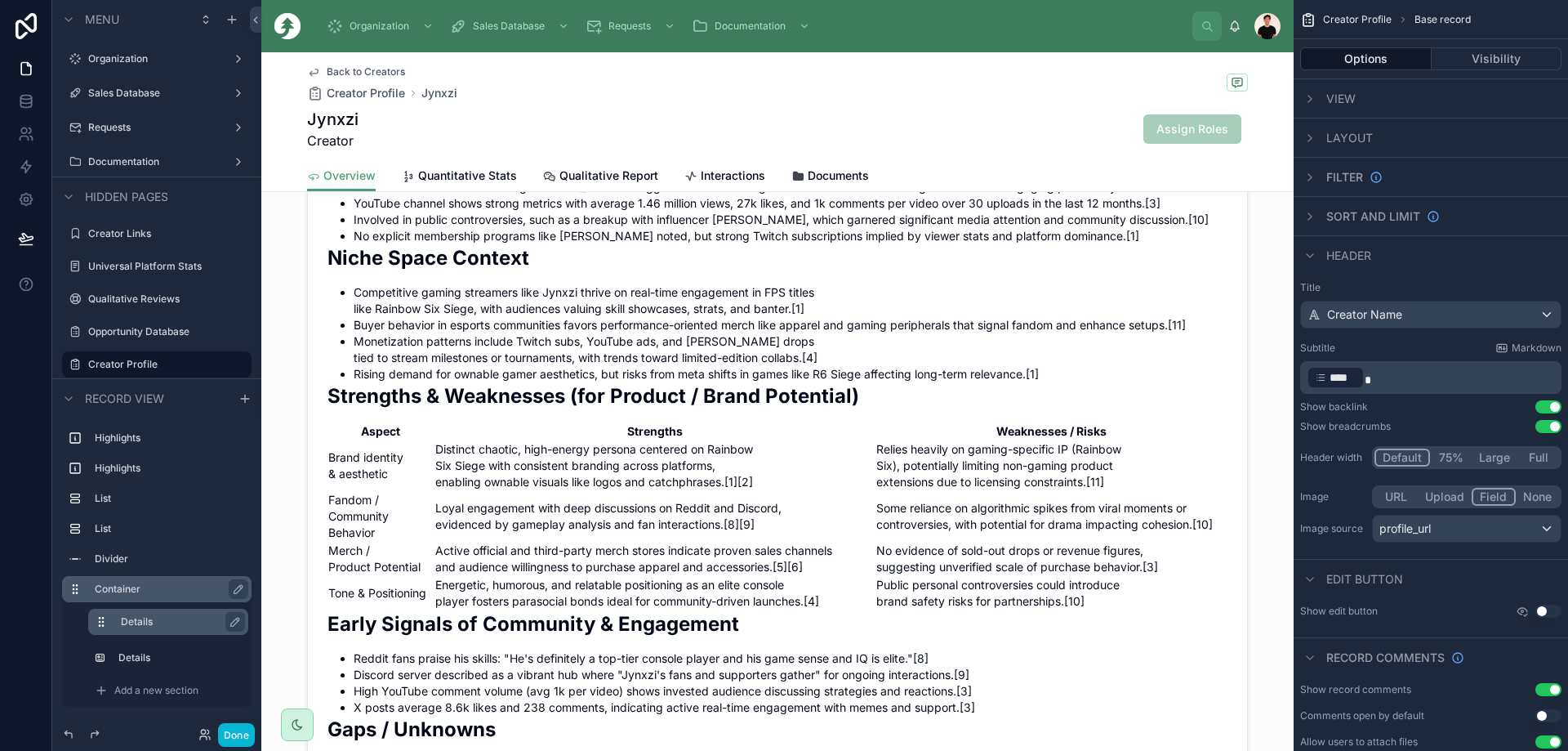
click at [881, 253] on span "Header" at bounding box center [1348, 255] width 45 height 16
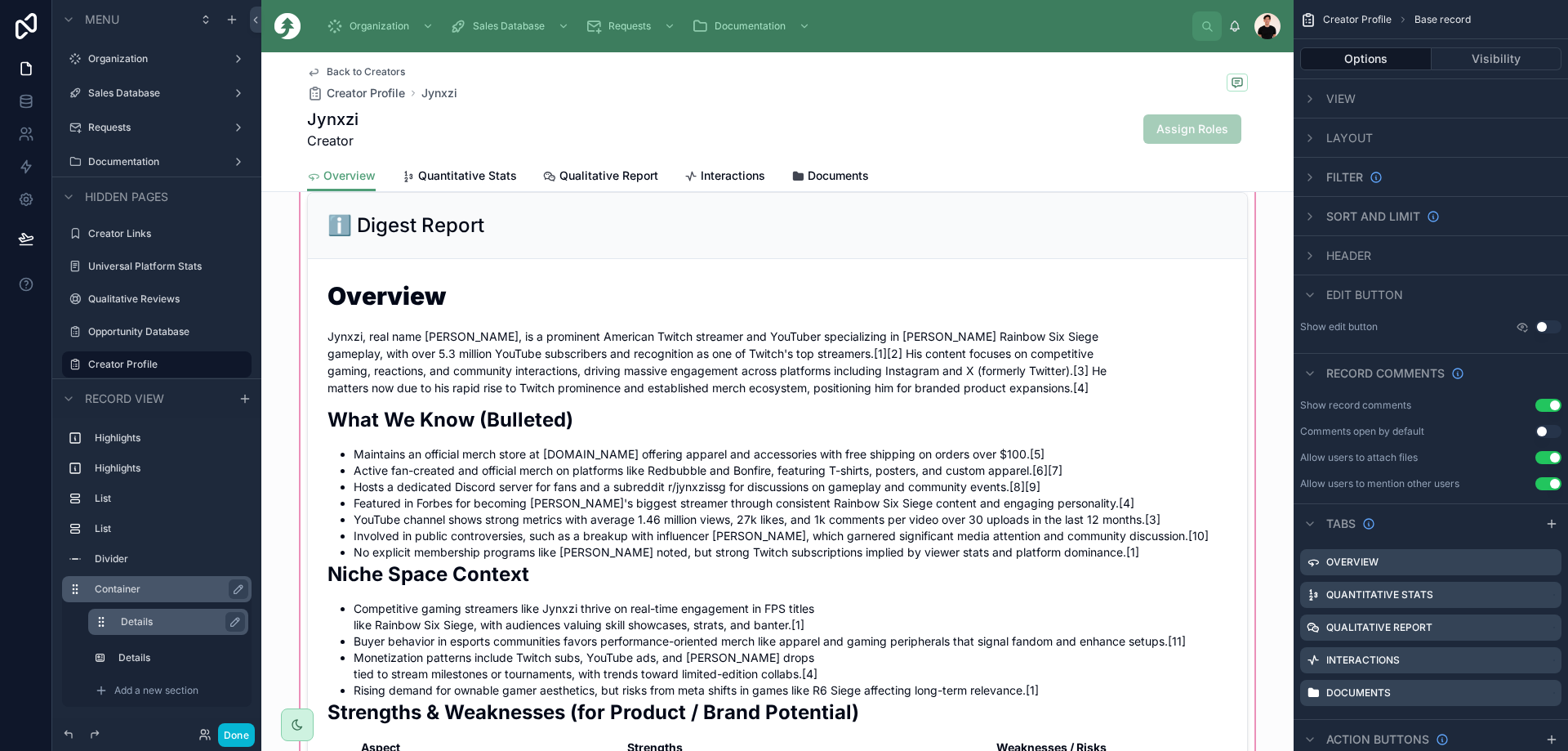
scroll to position [898, 0]
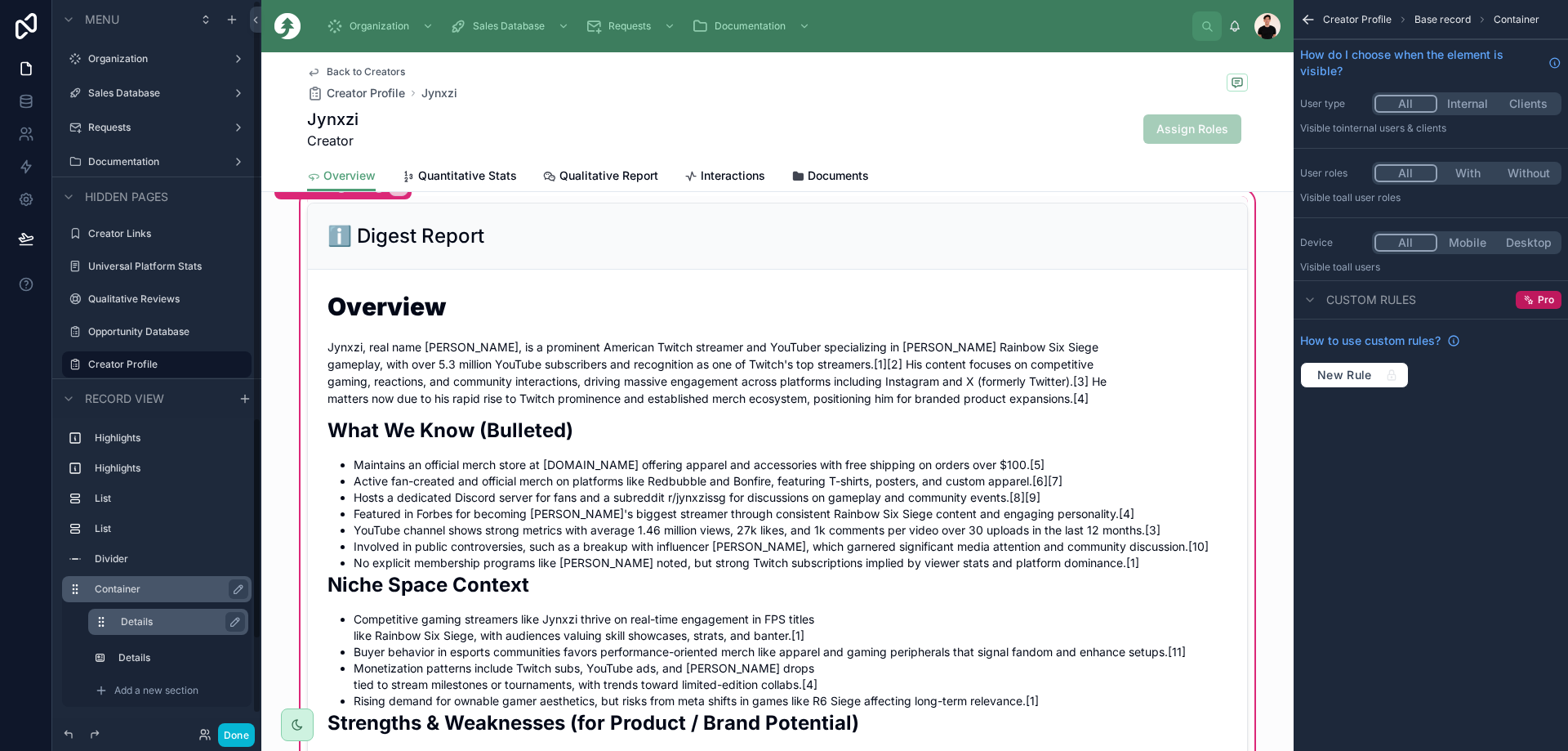
click at [119, 620] on button "scrollable content" at bounding box center [108, 621] width 26 height 13
click at [116, 626] on button "scrollable content" at bounding box center [108, 621] width 26 height 13
click at [881, 23] on icon "scrollable content" at bounding box center [1305, 22] width 4 height 4
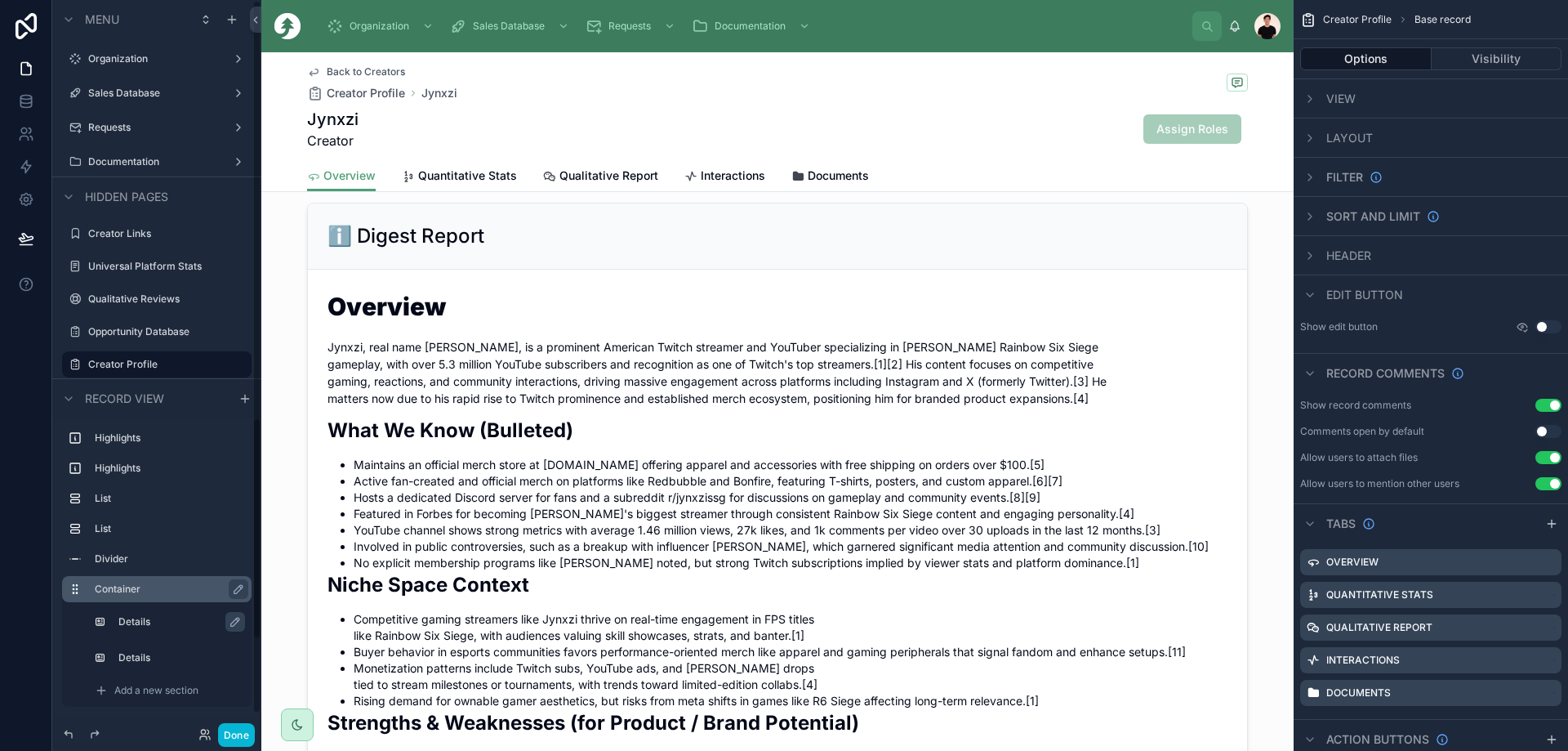
click at [161, 618] on label "Details" at bounding box center [176, 621] width 116 height 13
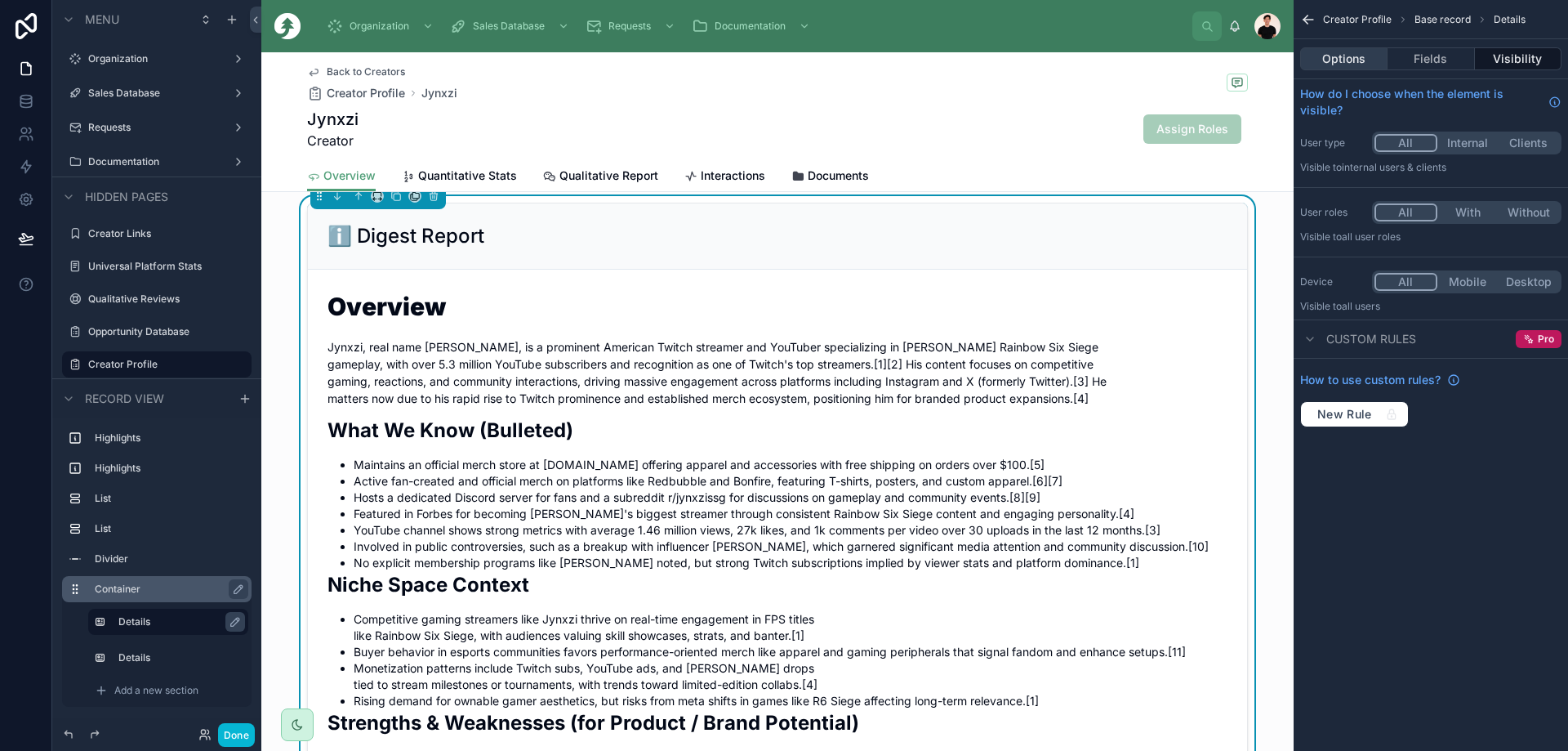
click at [881, 65] on button "Options" at bounding box center [1343, 58] width 87 height 23
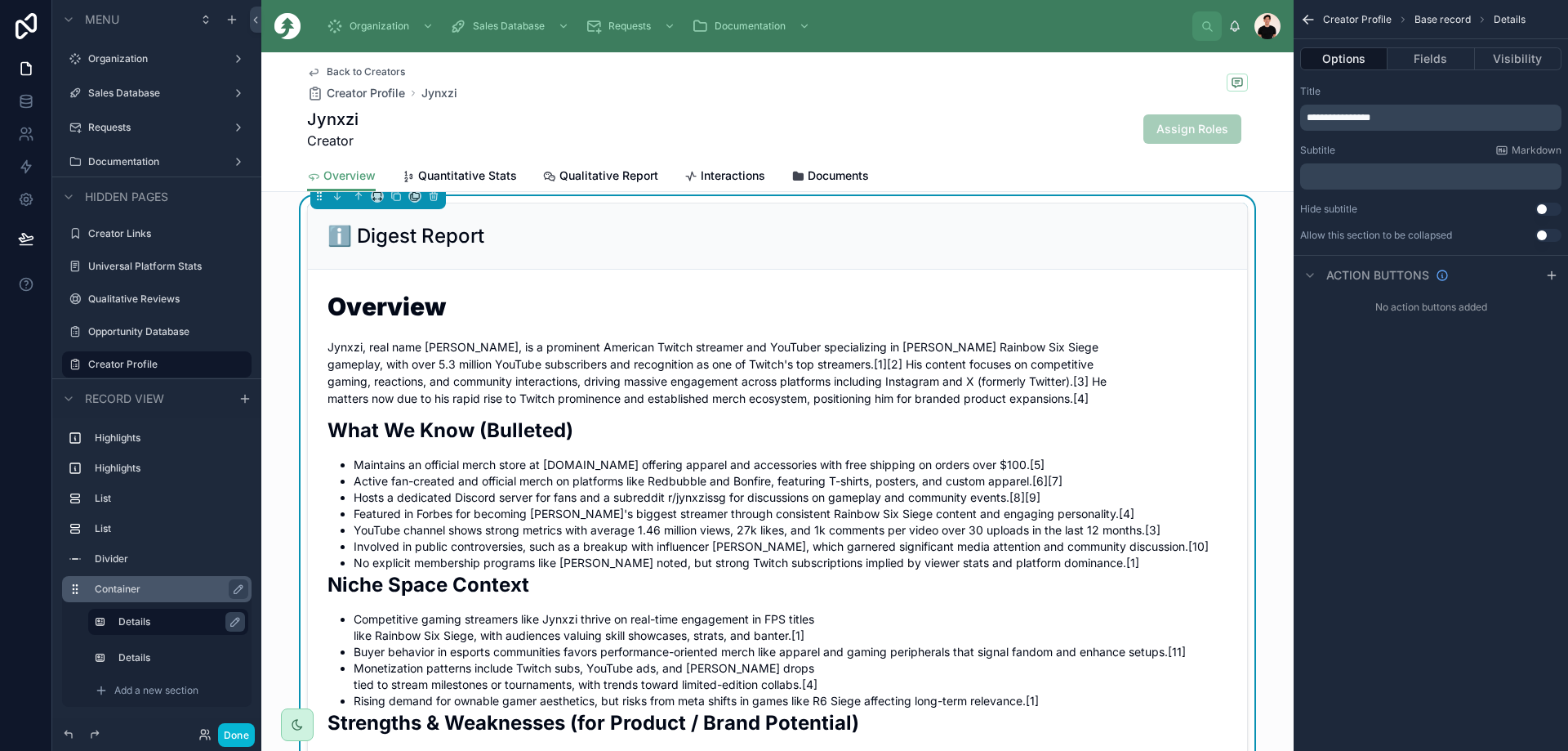
click at [881, 237] on button "Use setting" at bounding box center [1548, 236] width 26 height 13
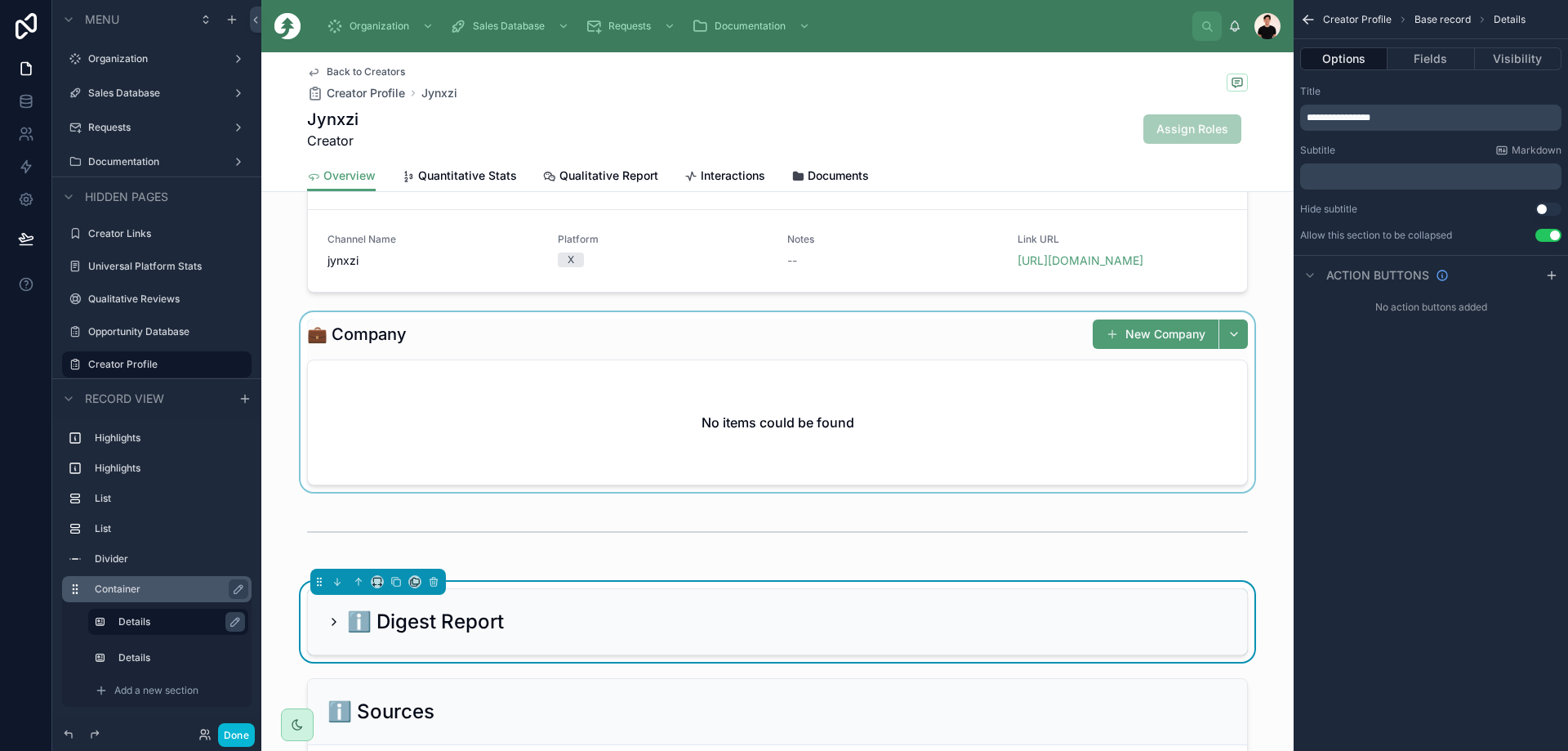
scroll to position [490, 0]
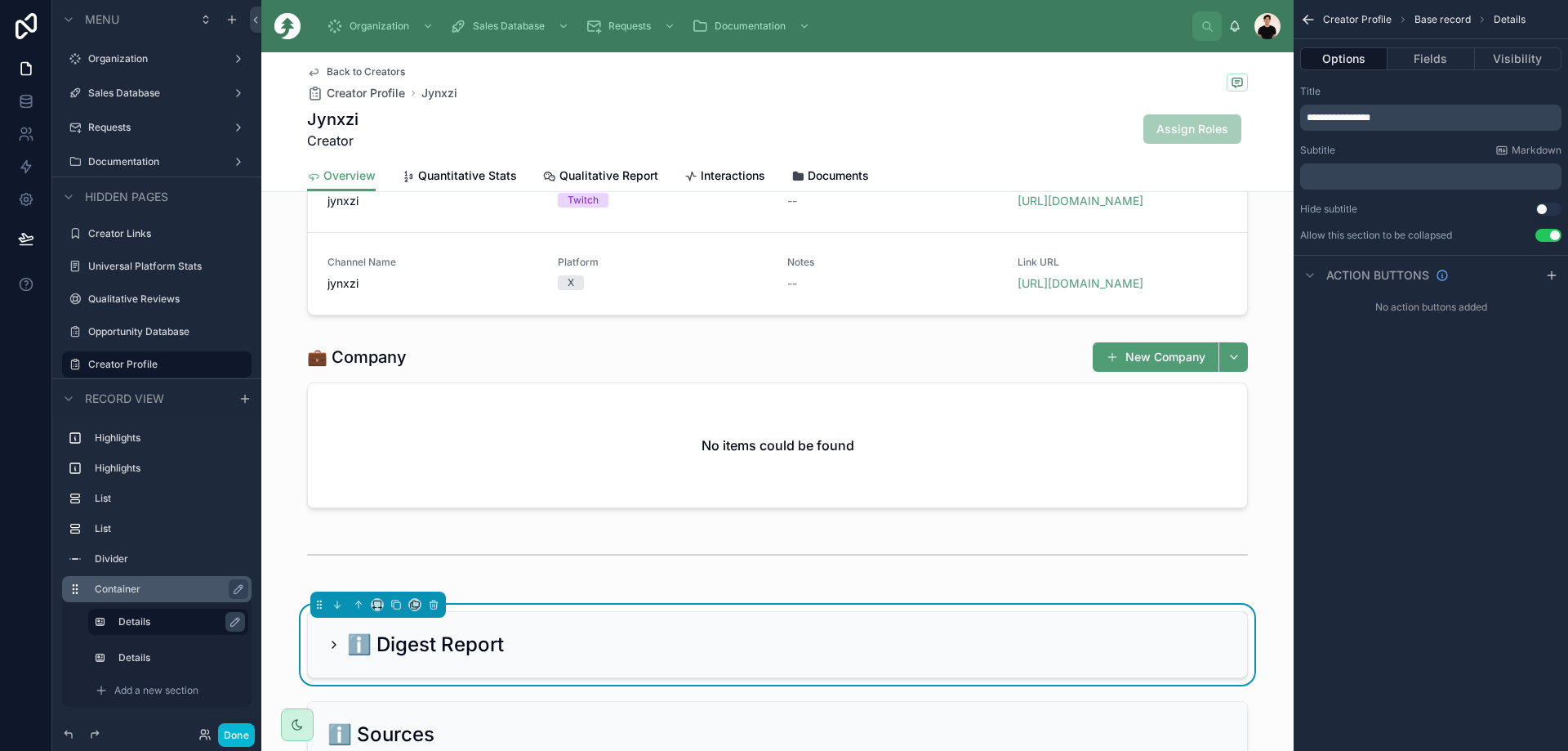
click at [881, 238] on button "Use setting" at bounding box center [1548, 236] width 26 height 13
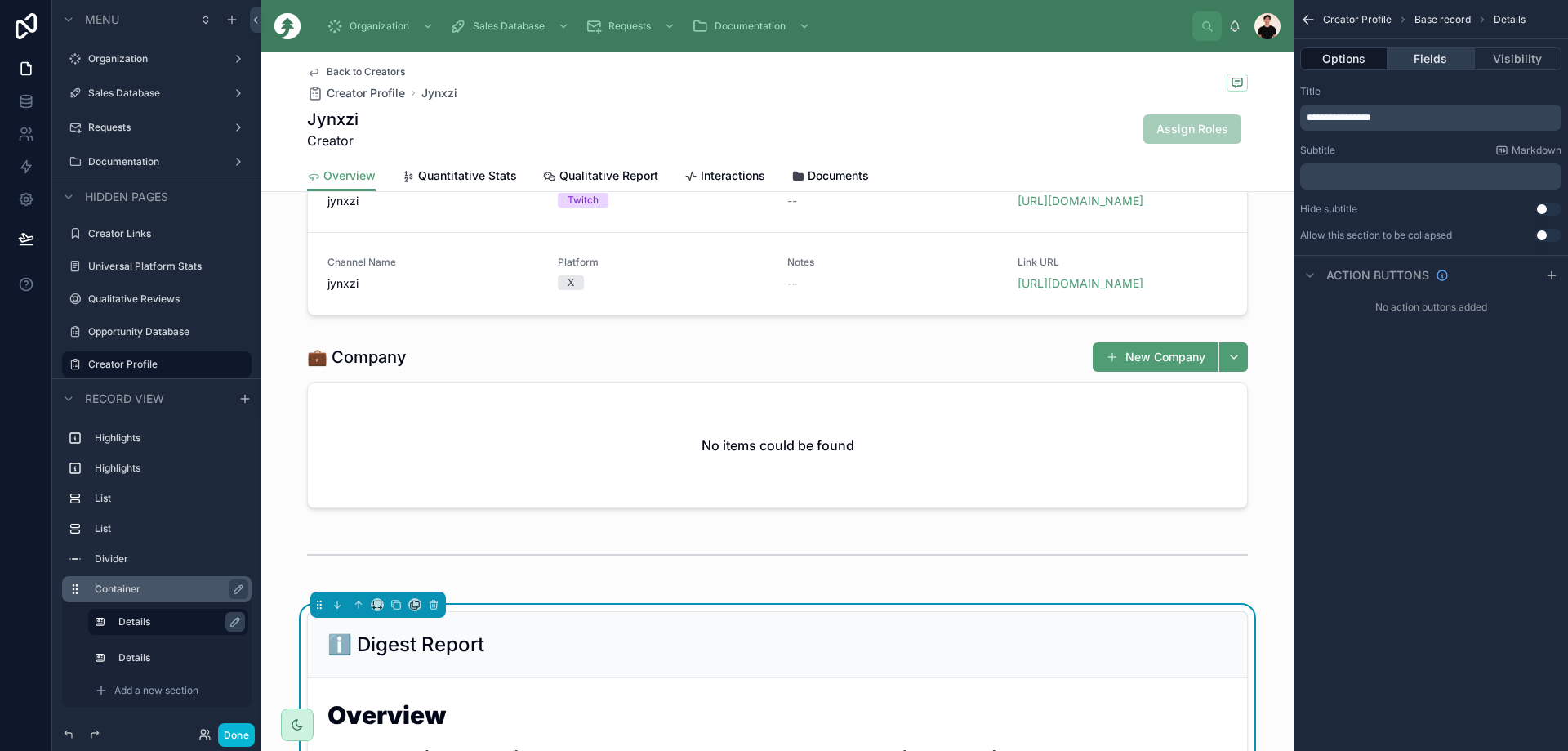
click at [881, 61] on button "Fields" at bounding box center [1430, 58] width 86 height 23
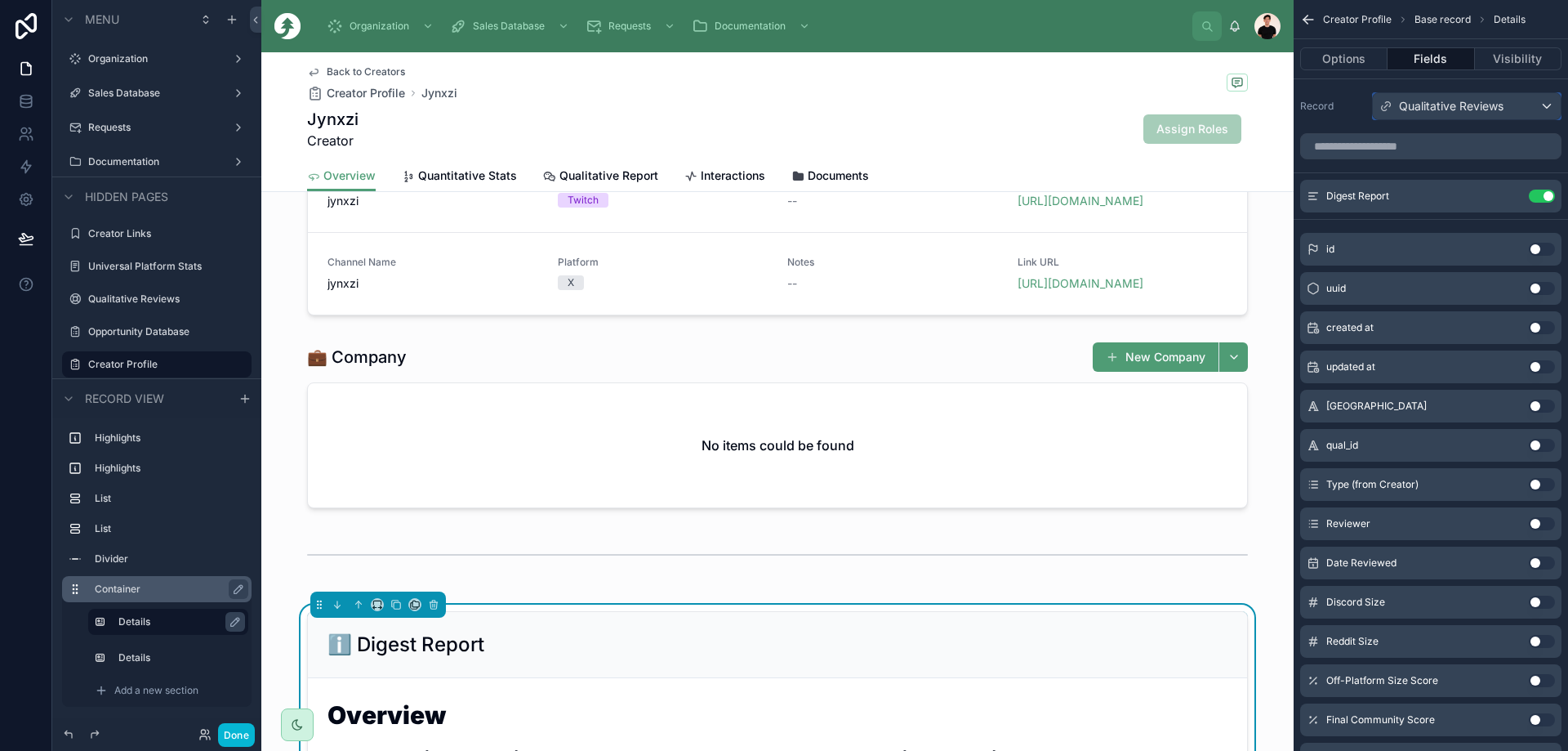
click at [881, 112] on span "Qualitative Reviews" at bounding box center [1451, 105] width 104 height 16
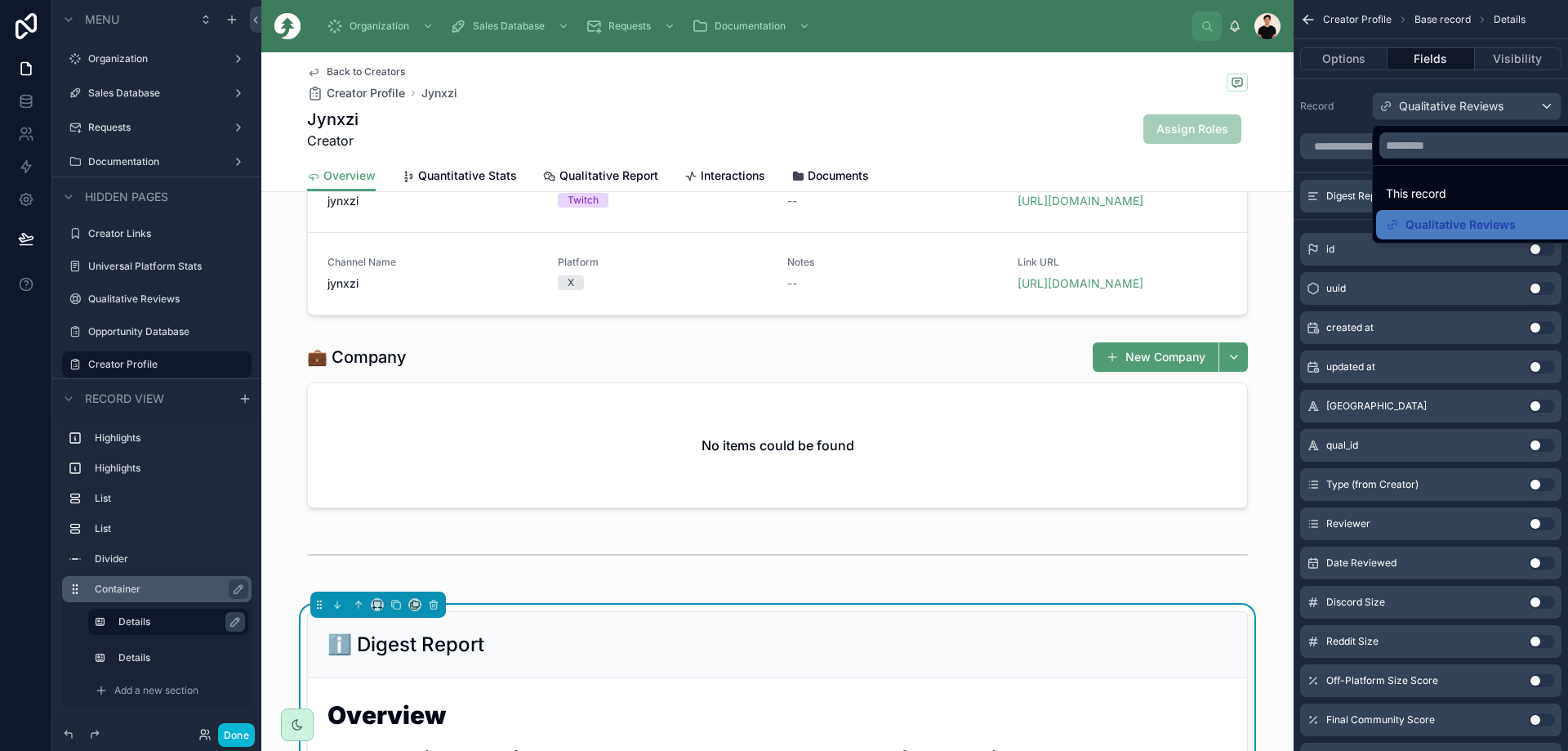
click at [881, 112] on div "scrollable content" at bounding box center [784, 376] width 1568 height 751
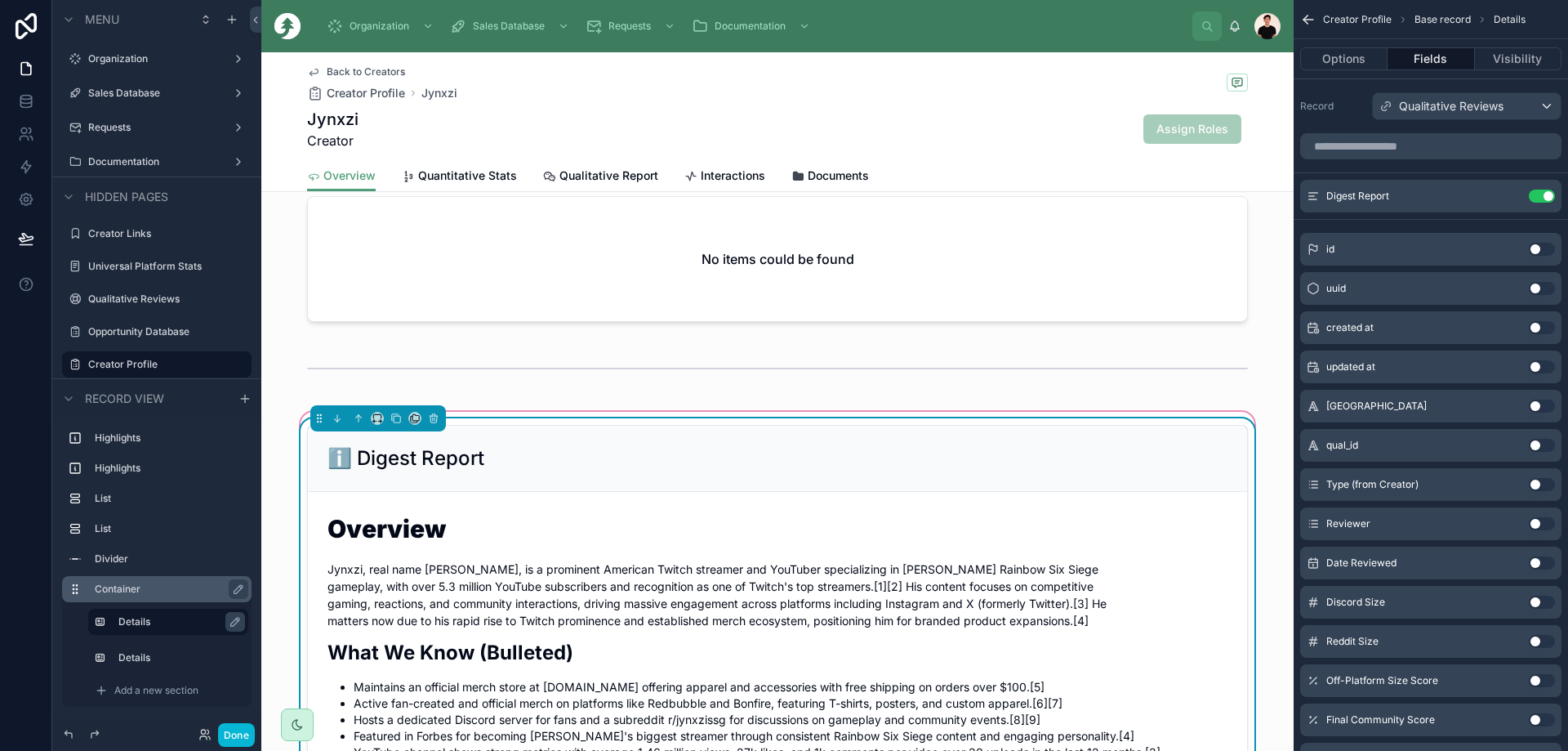
scroll to position [735, 0]
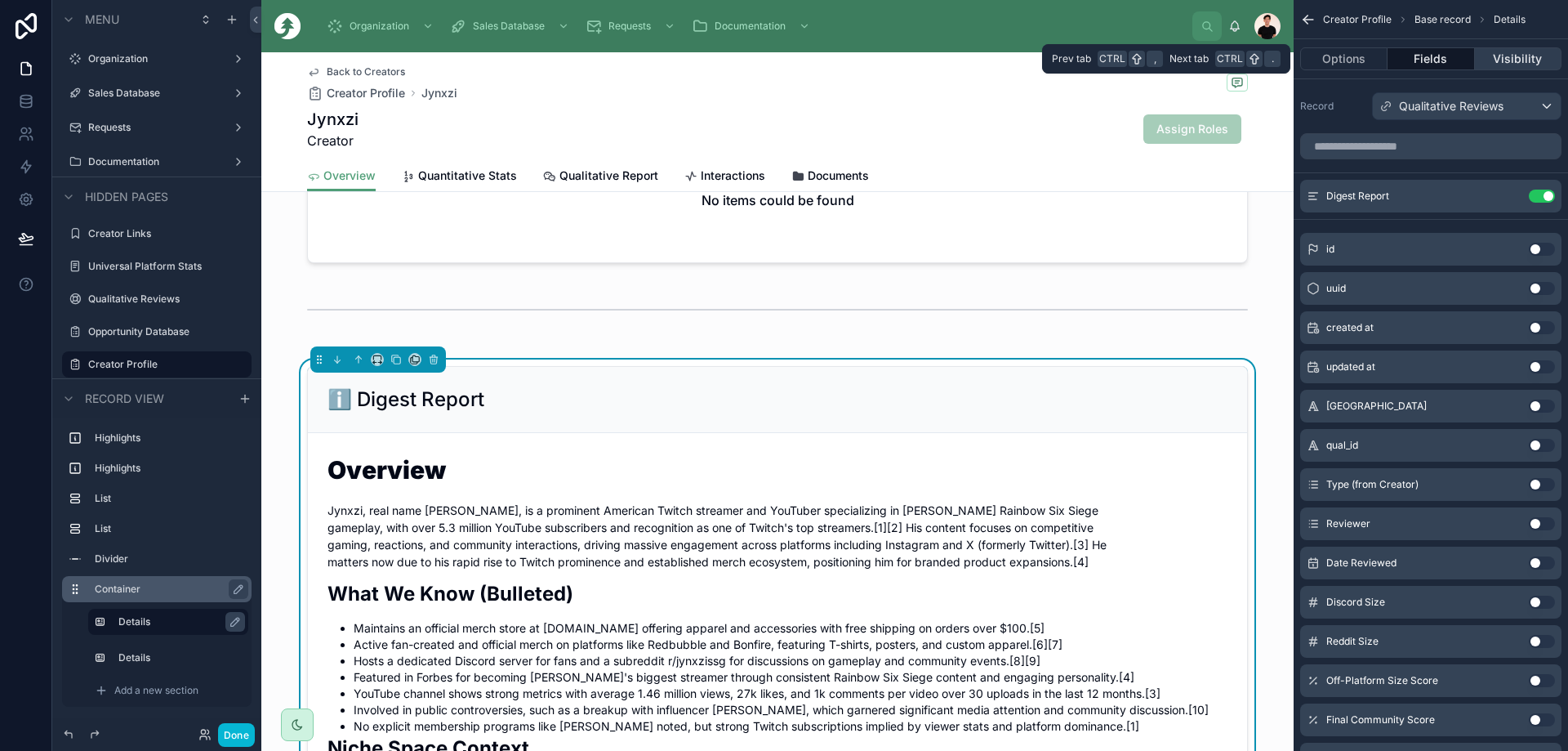
click at [881, 51] on button "Visibility" at bounding box center [1518, 58] width 86 height 23
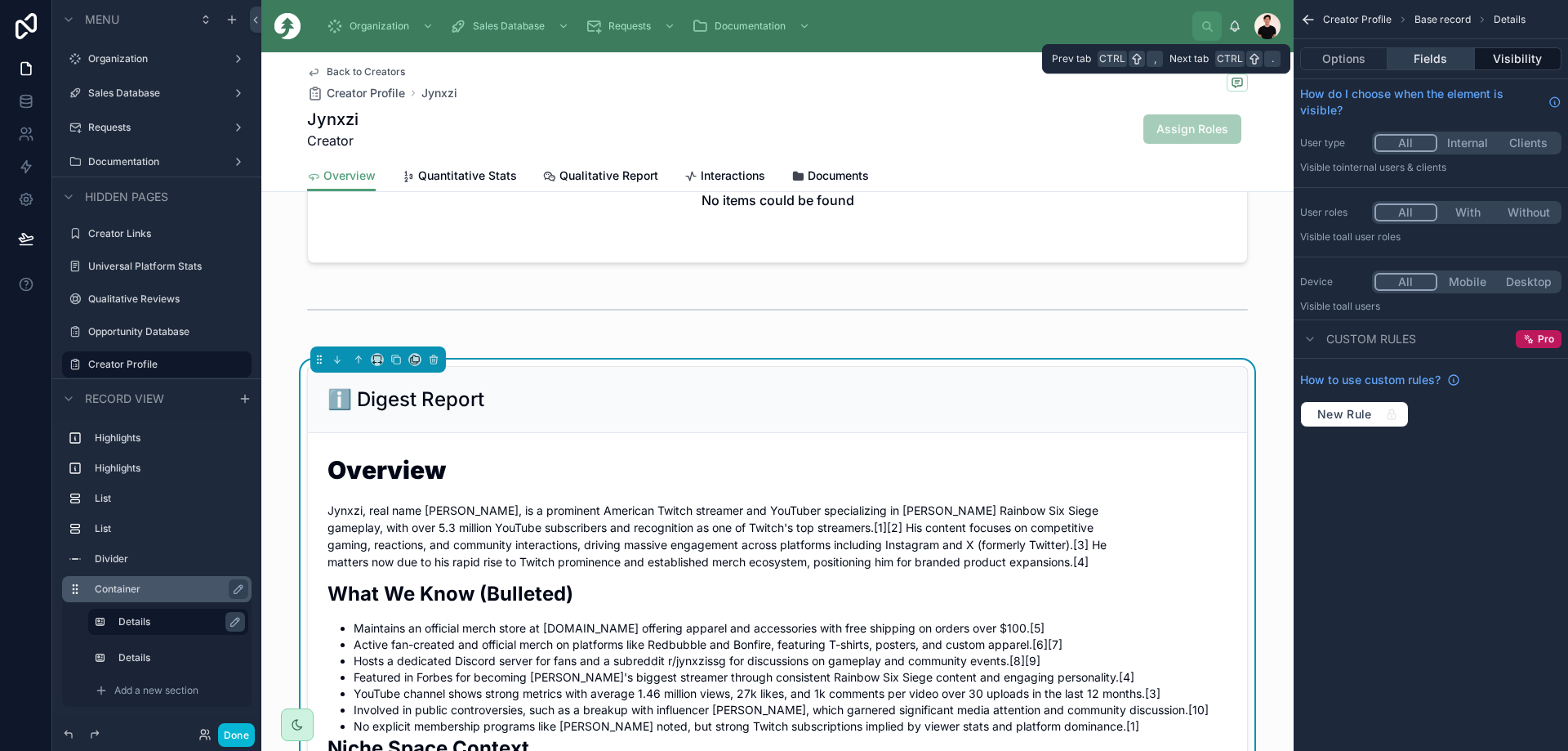
click at [881, 51] on button "Fields" at bounding box center [1430, 58] width 86 height 23
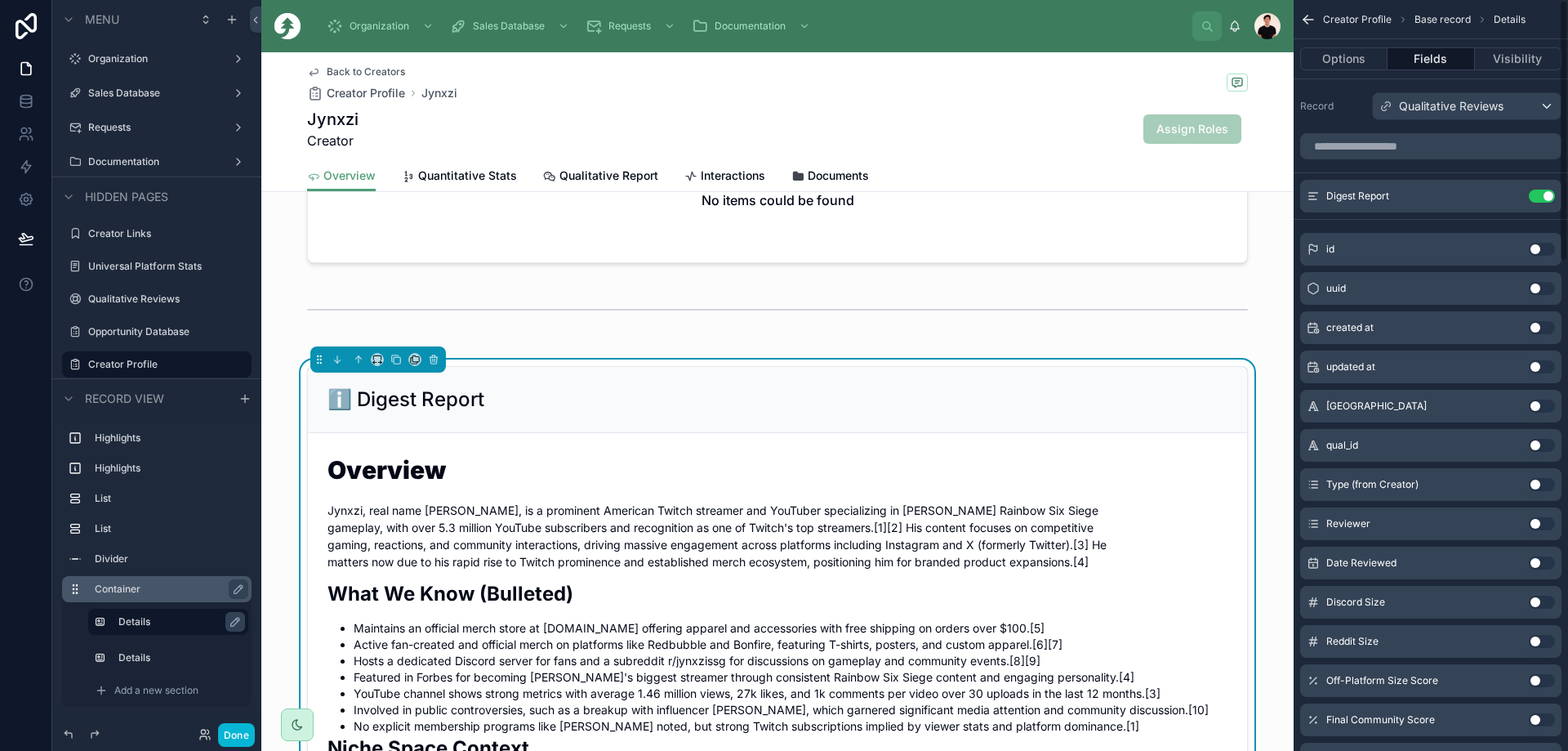
drag, startPoint x: 1300, startPoint y: 16, endPoint x: 1308, endPoint y: 15, distance: 8.1
click at [881, 16] on div "Creator Profile Base record Details" at bounding box center [1430, 20] width 274 height 39
click at [881, 17] on icon "scrollable content" at bounding box center [1307, 19] width 16 height 16
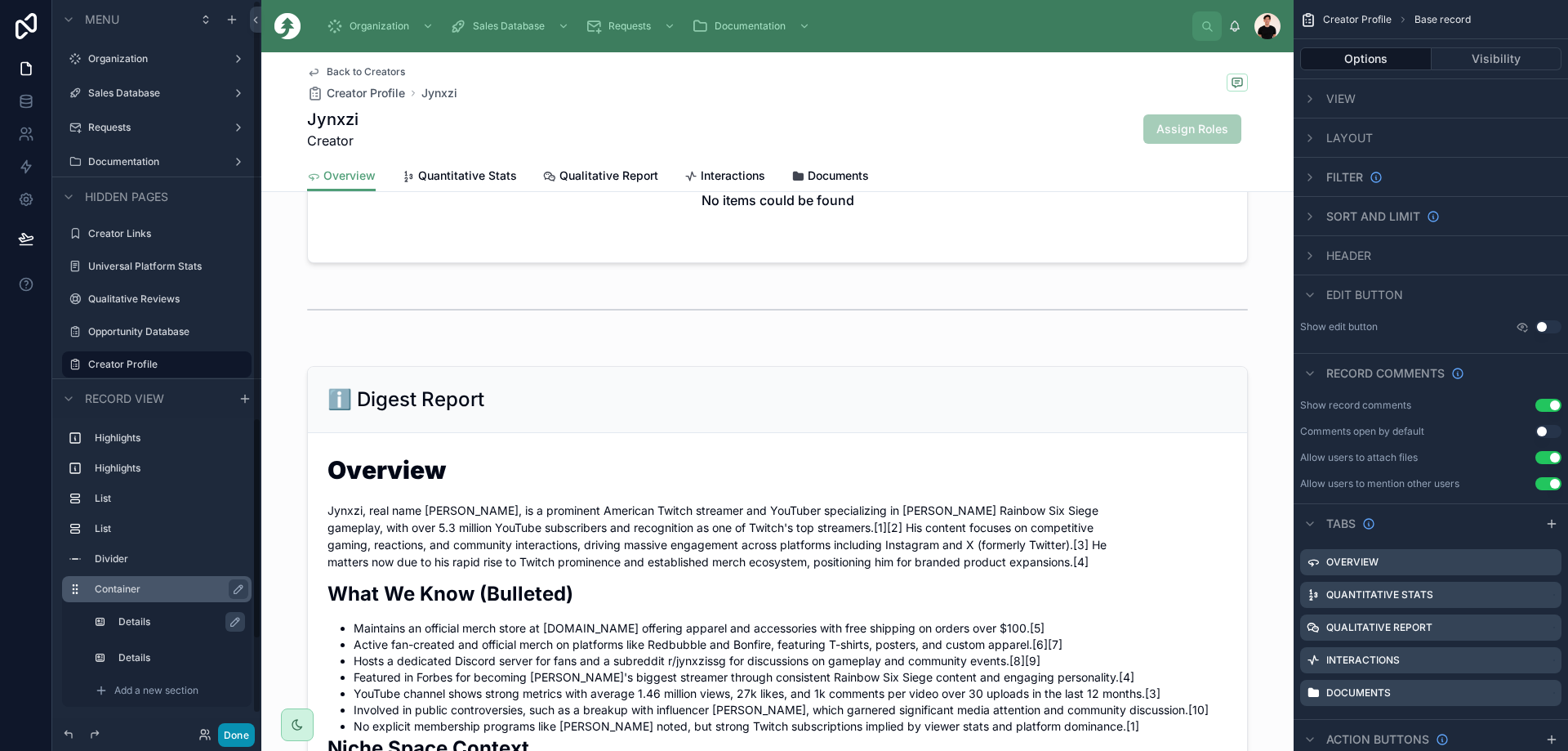
click at [236, 733] on button "Done" at bounding box center [236, 734] width 37 height 23
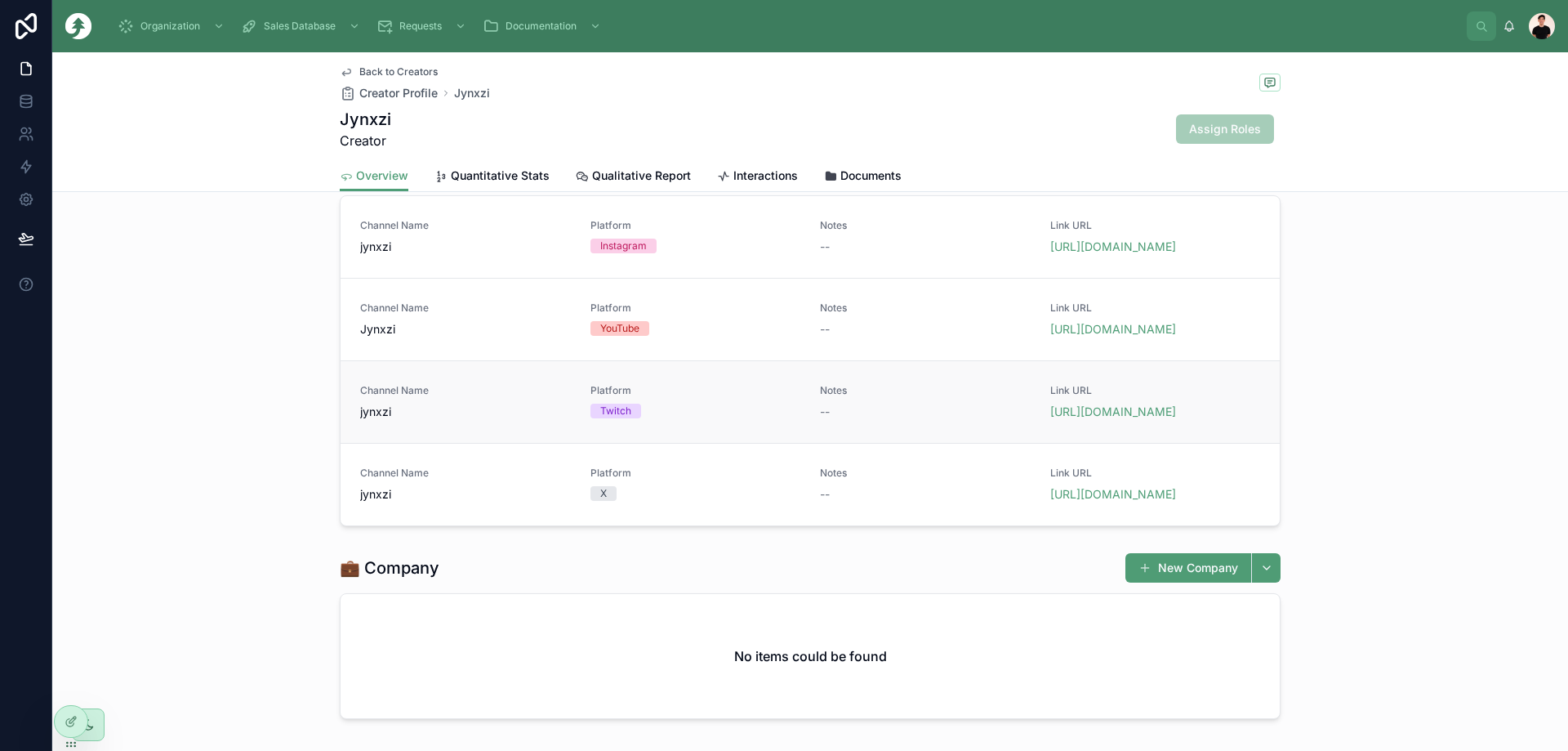
scroll to position [279, 0]
click at [516, 173] on span "Quantitative Stats" at bounding box center [499, 175] width 99 height 16
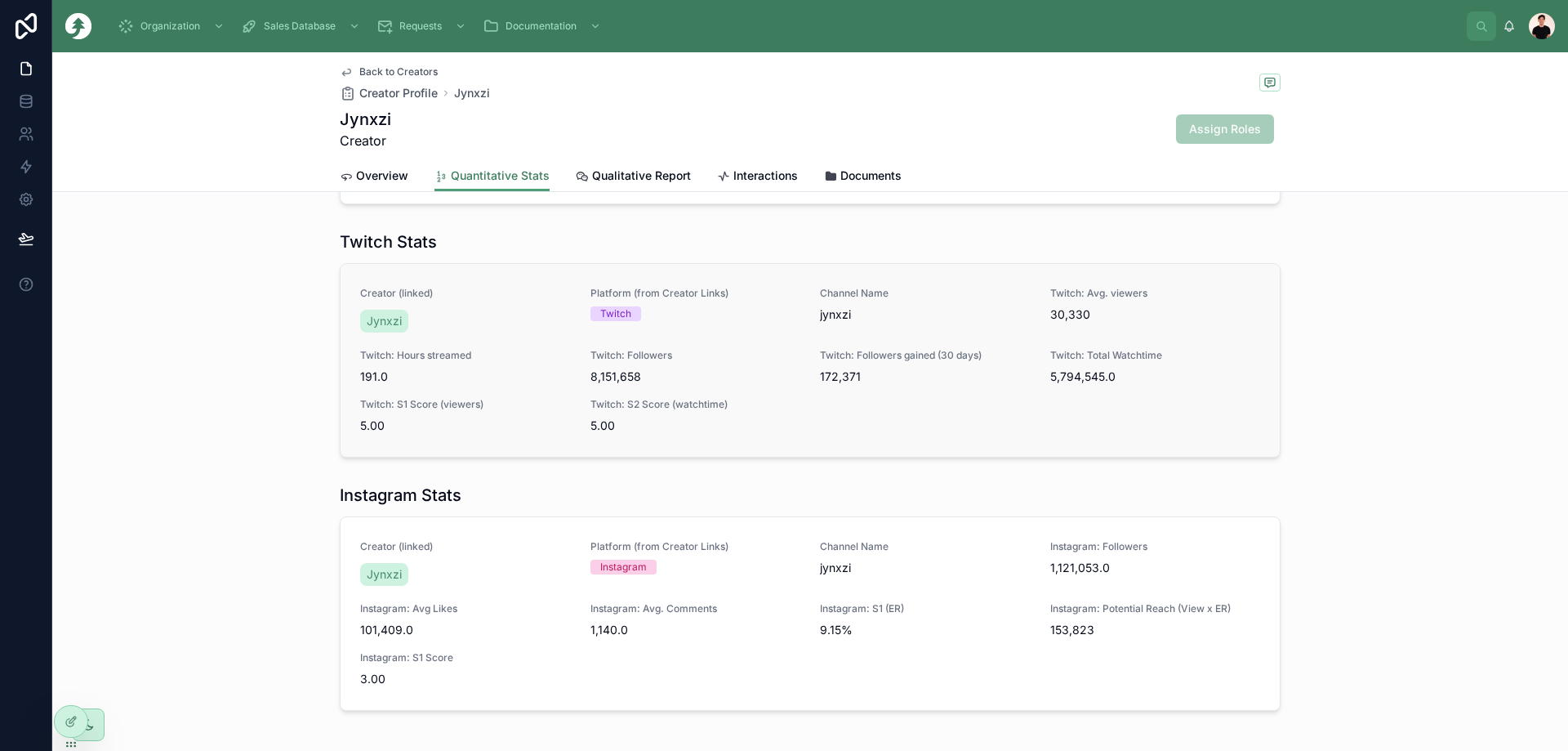
scroll to position [379, 0]
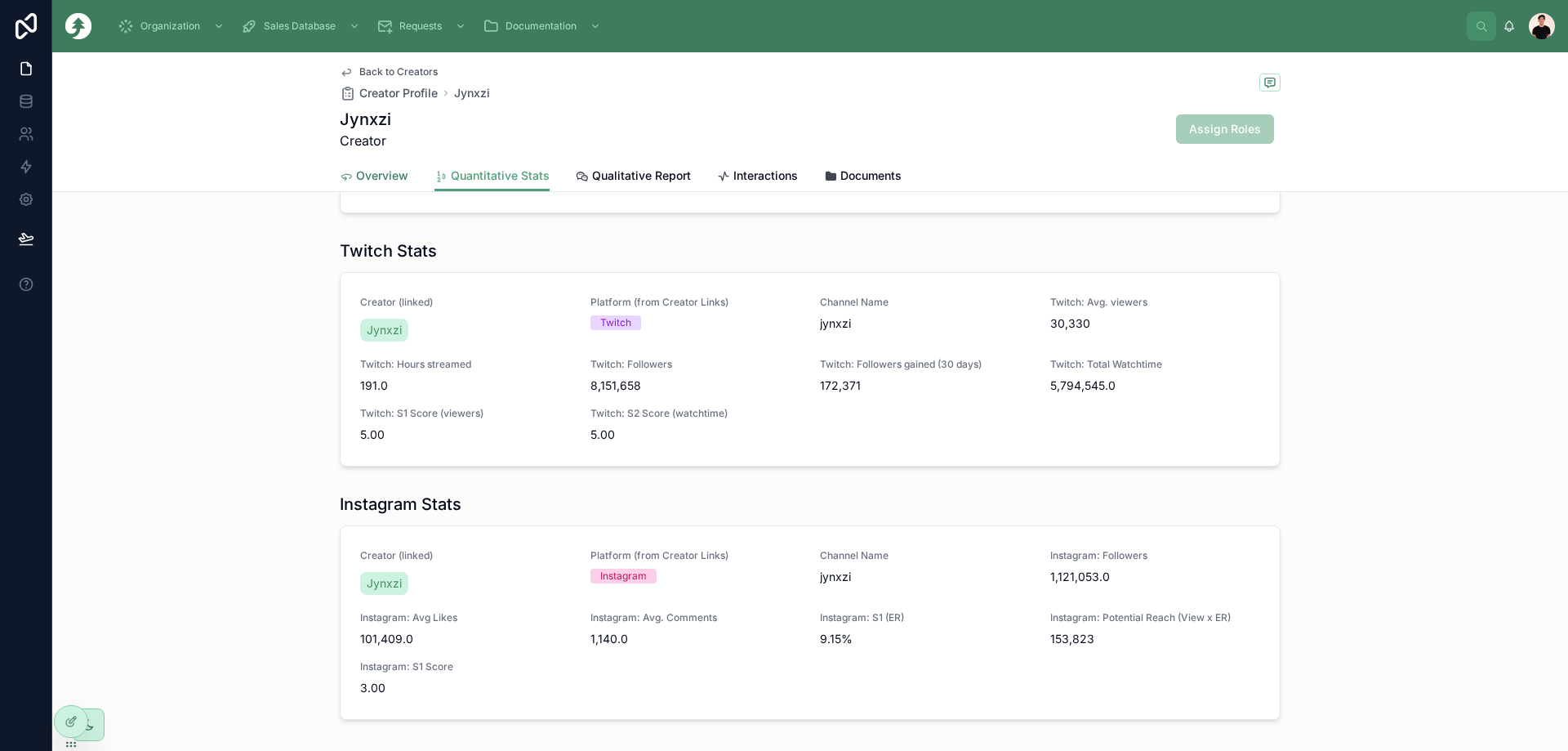
click at [382, 186] on link "Overview" at bounding box center [373, 176] width 69 height 33
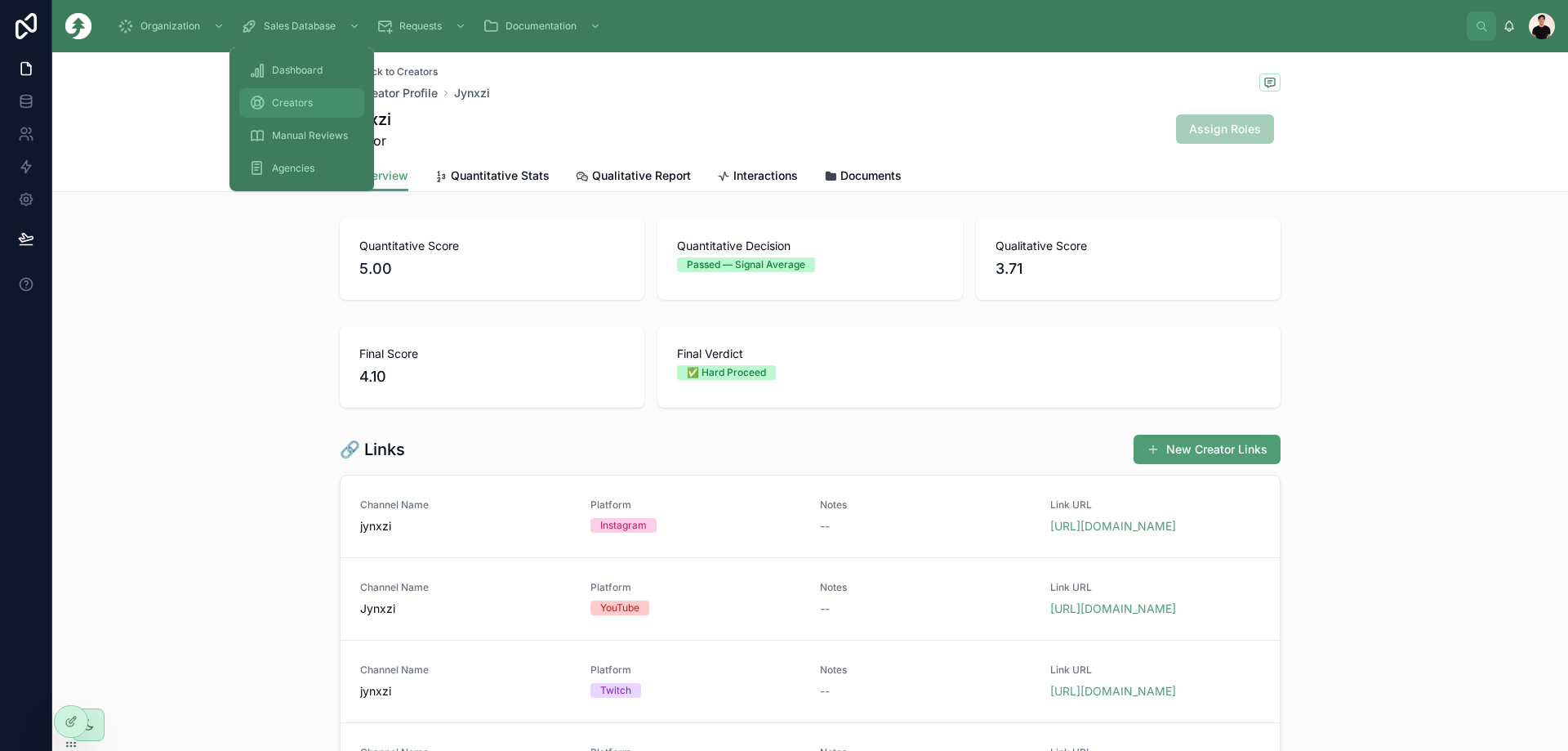
click at [294, 104] on span "Creators" at bounding box center [293, 103] width 41 height 13
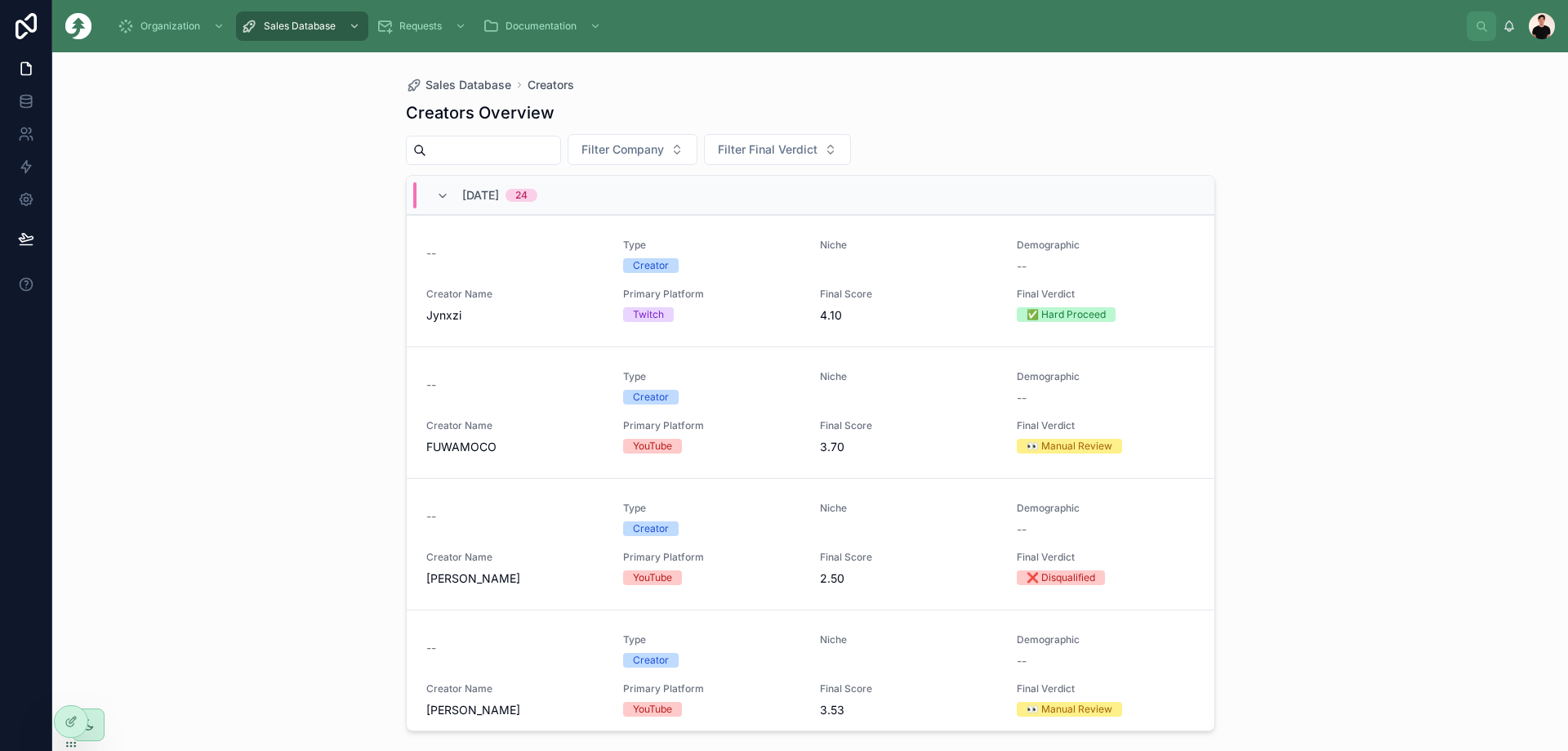
click at [500, 149] on input "text" at bounding box center [493, 150] width 134 height 23
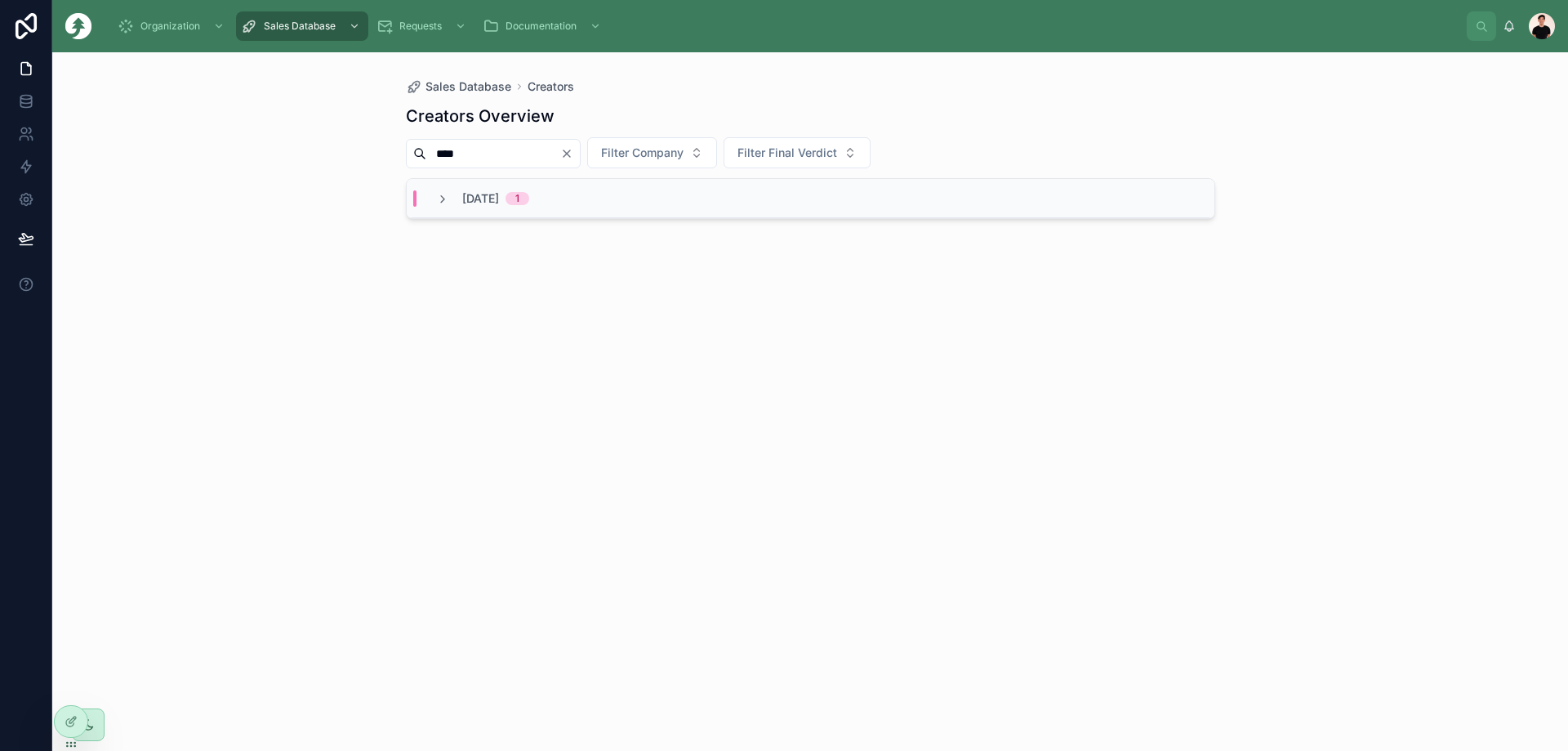
type input "****"
click at [499, 202] on span "[DATE]" at bounding box center [480, 198] width 37 height 16
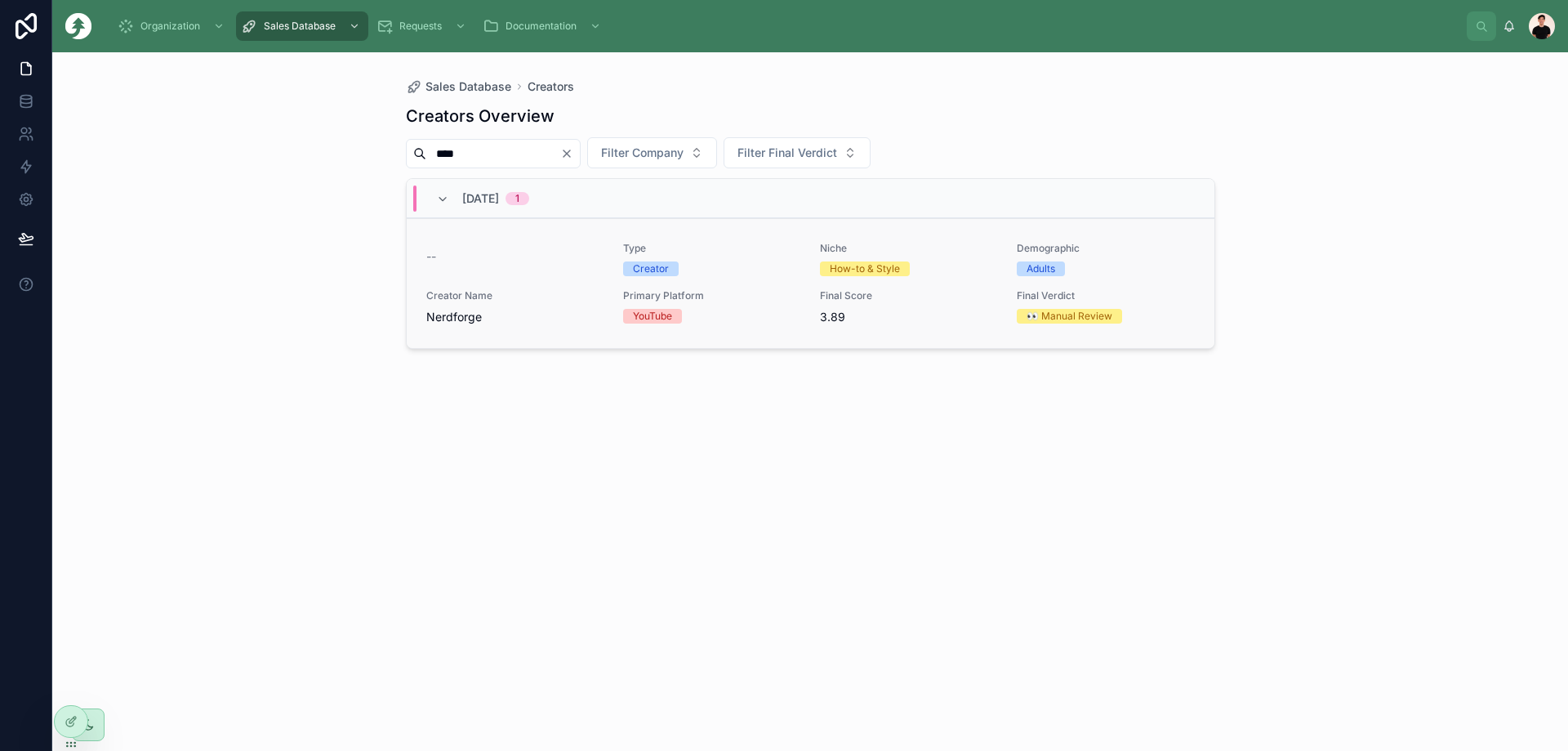
click at [512, 265] on div "--" at bounding box center [514, 259] width 177 height 35
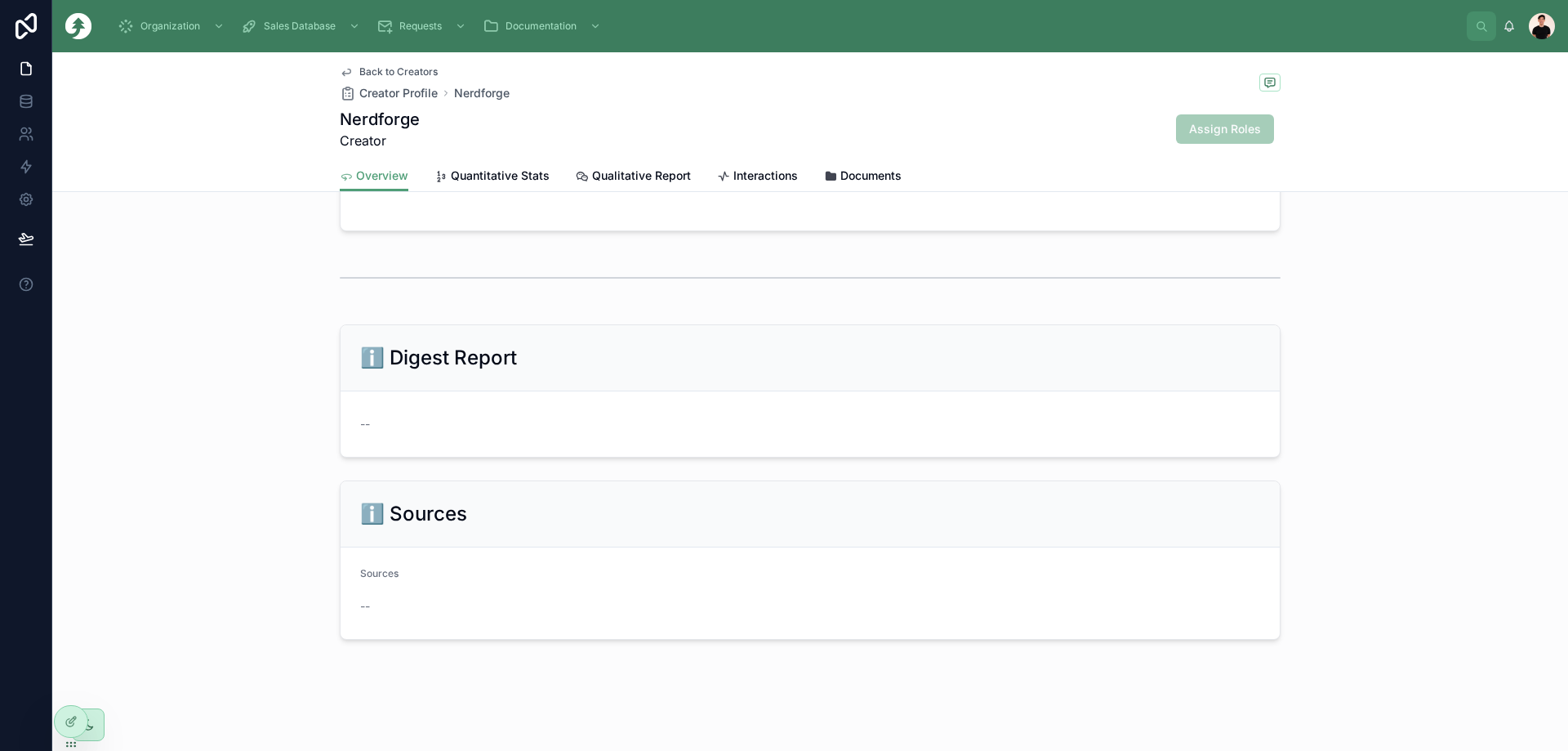
scroll to position [898, 0]
click at [507, 188] on link "Quantitative Stats" at bounding box center [492, 176] width 115 height 33
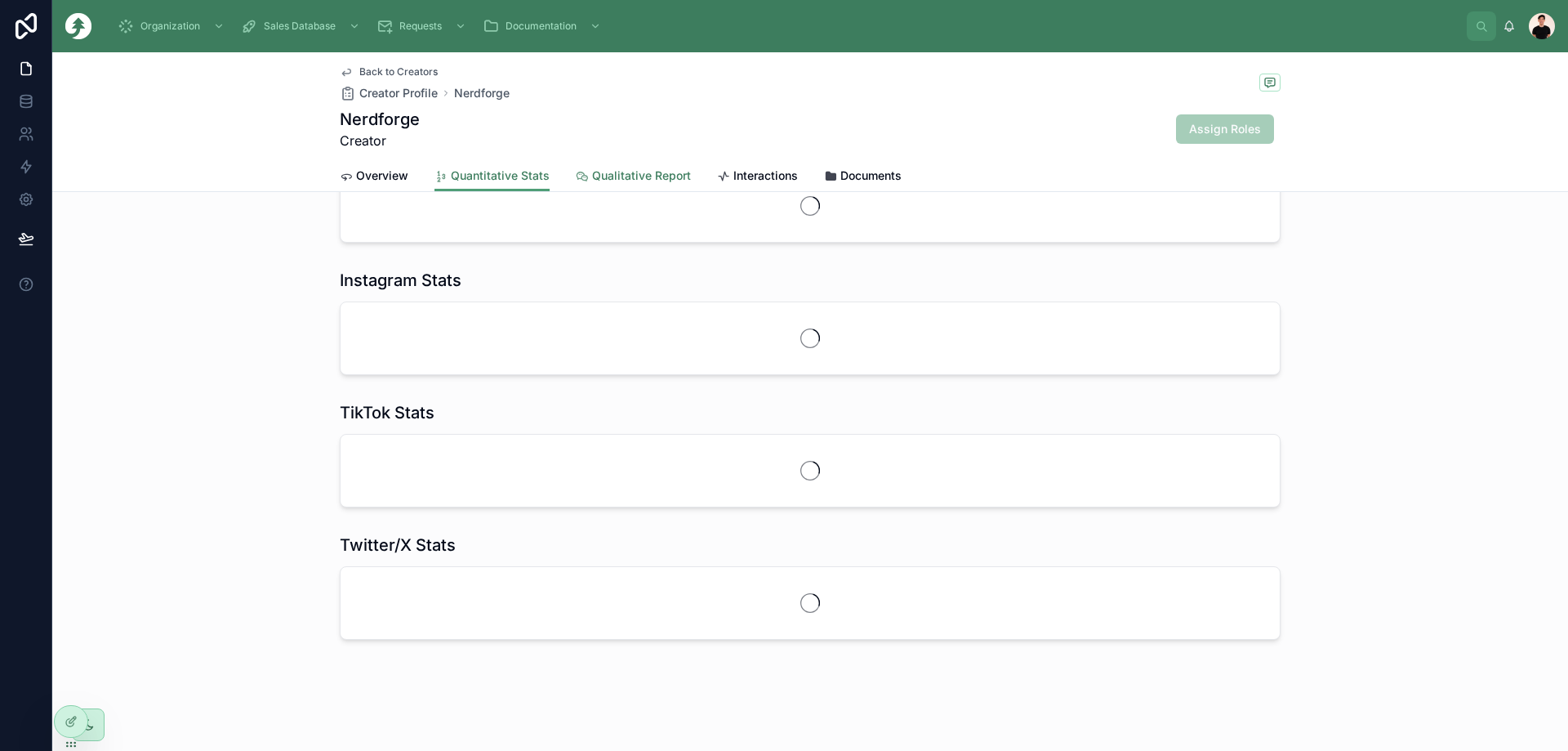
scroll to position [898, 0]
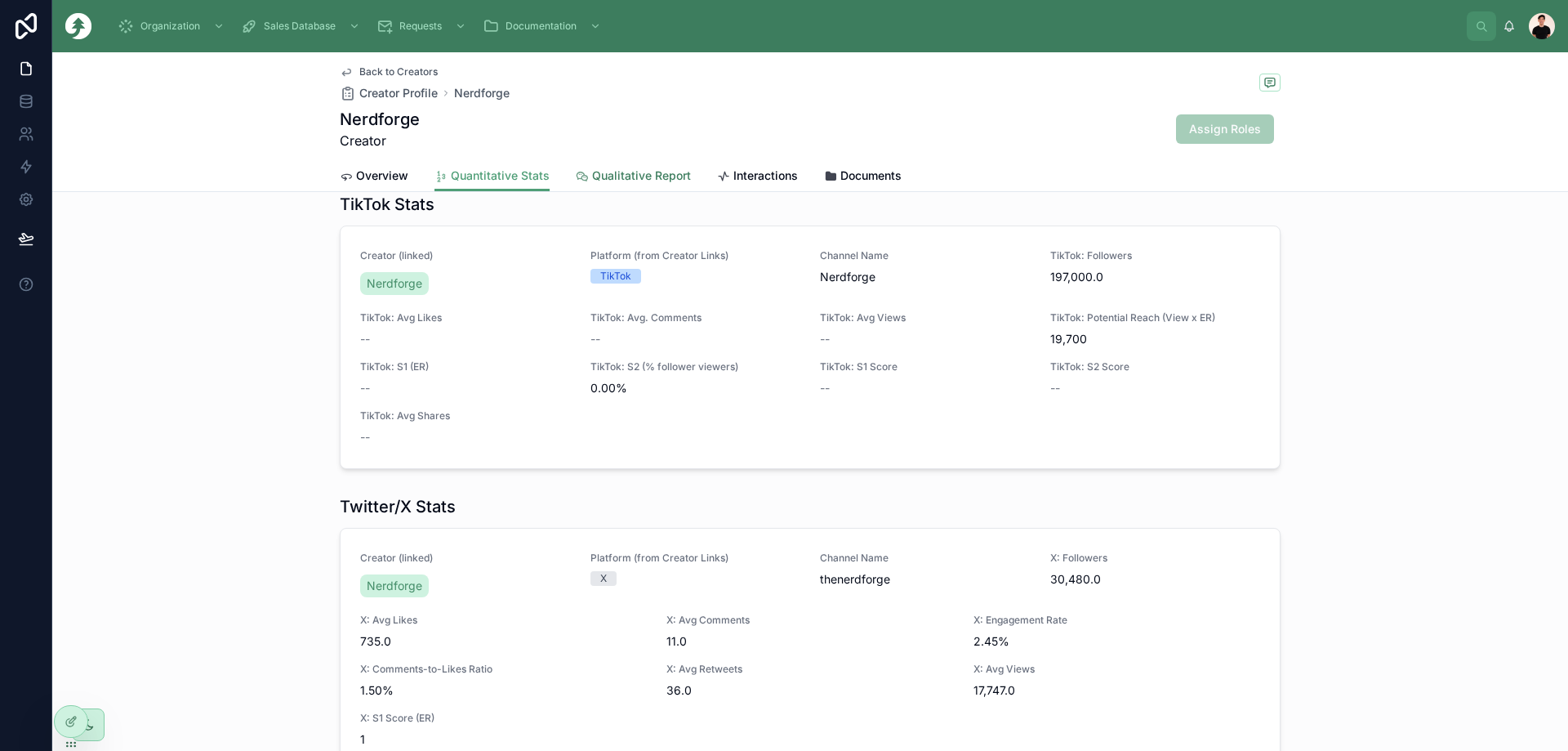
click at [603, 181] on span "Qualitative Report" at bounding box center [641, 175] width 99 height 16
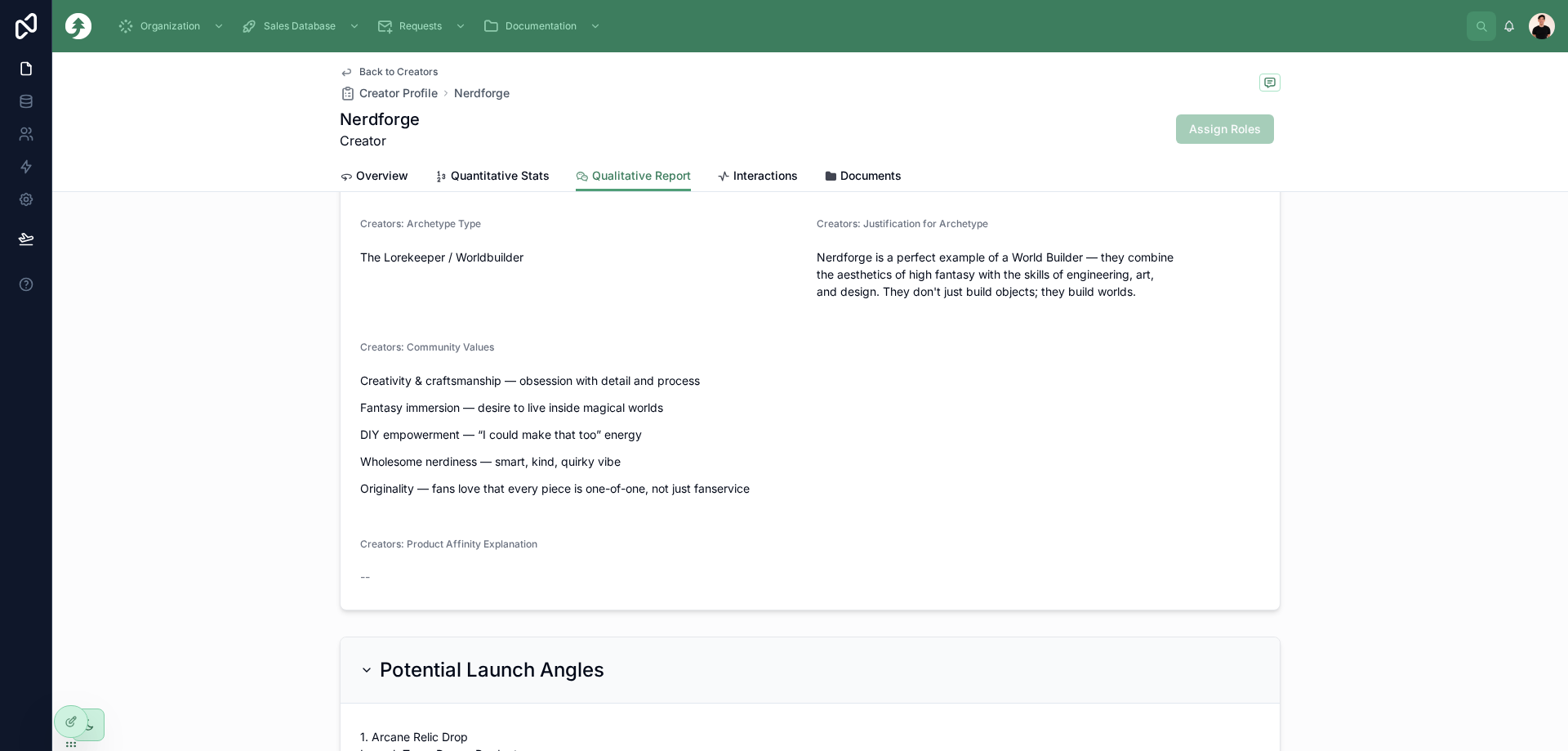
scroll to position [1607, 0]
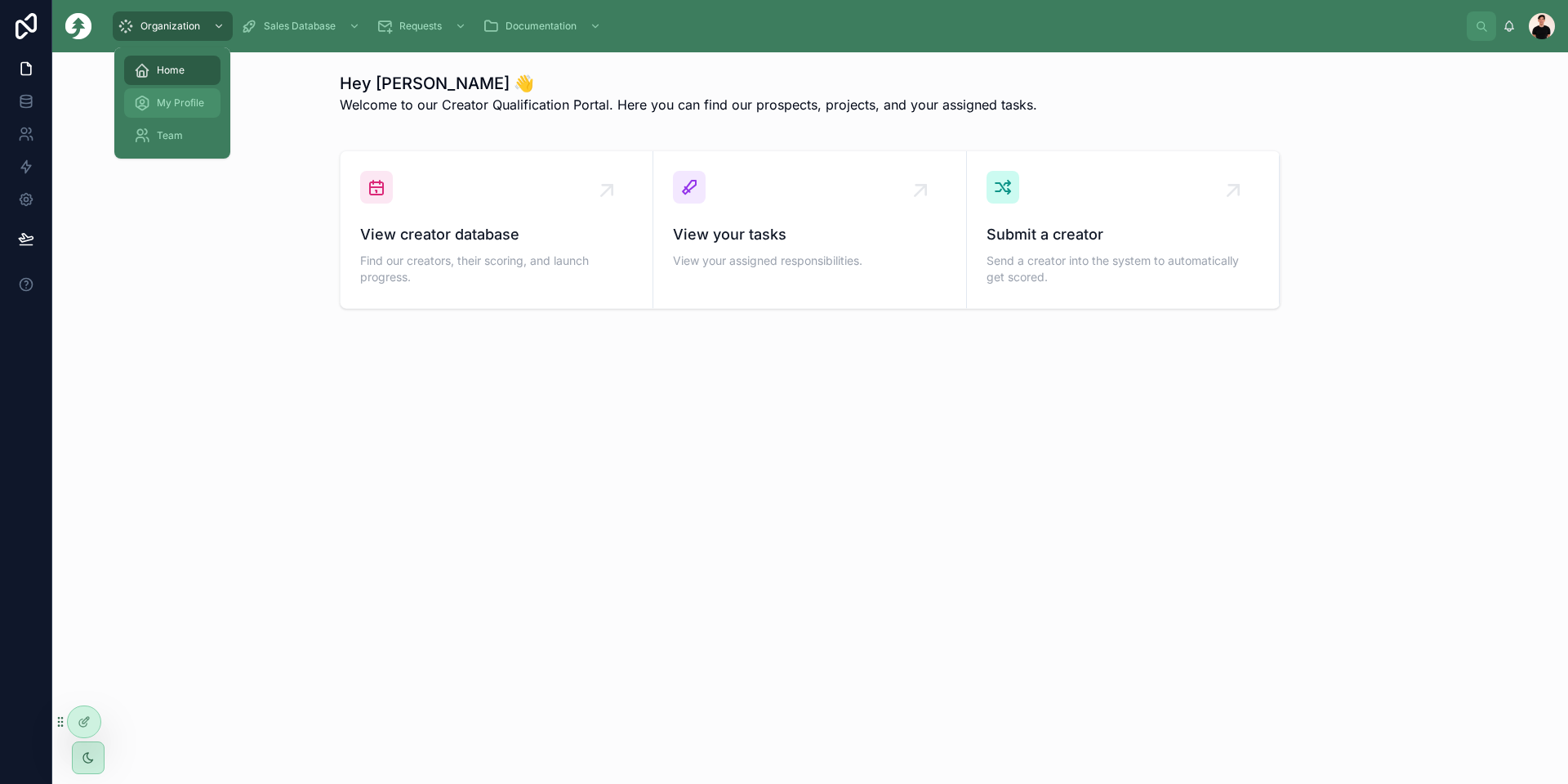
click at [201, 95] on div "My Profile" at bounding box center [173, 103] width 77 height 26
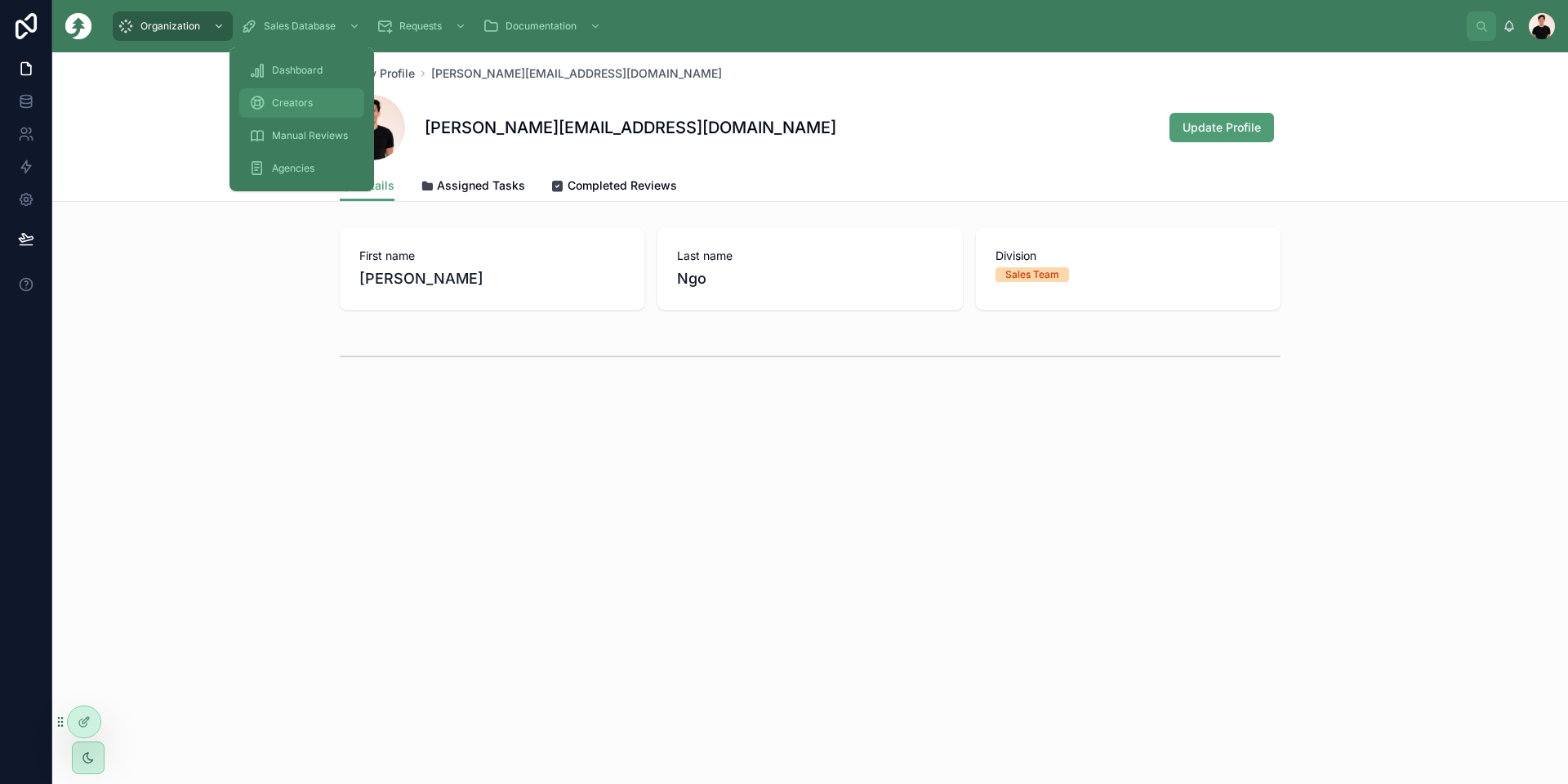
click at [298, 90] on div "Creators" at bounding box center [301, 103] width 105 height 26
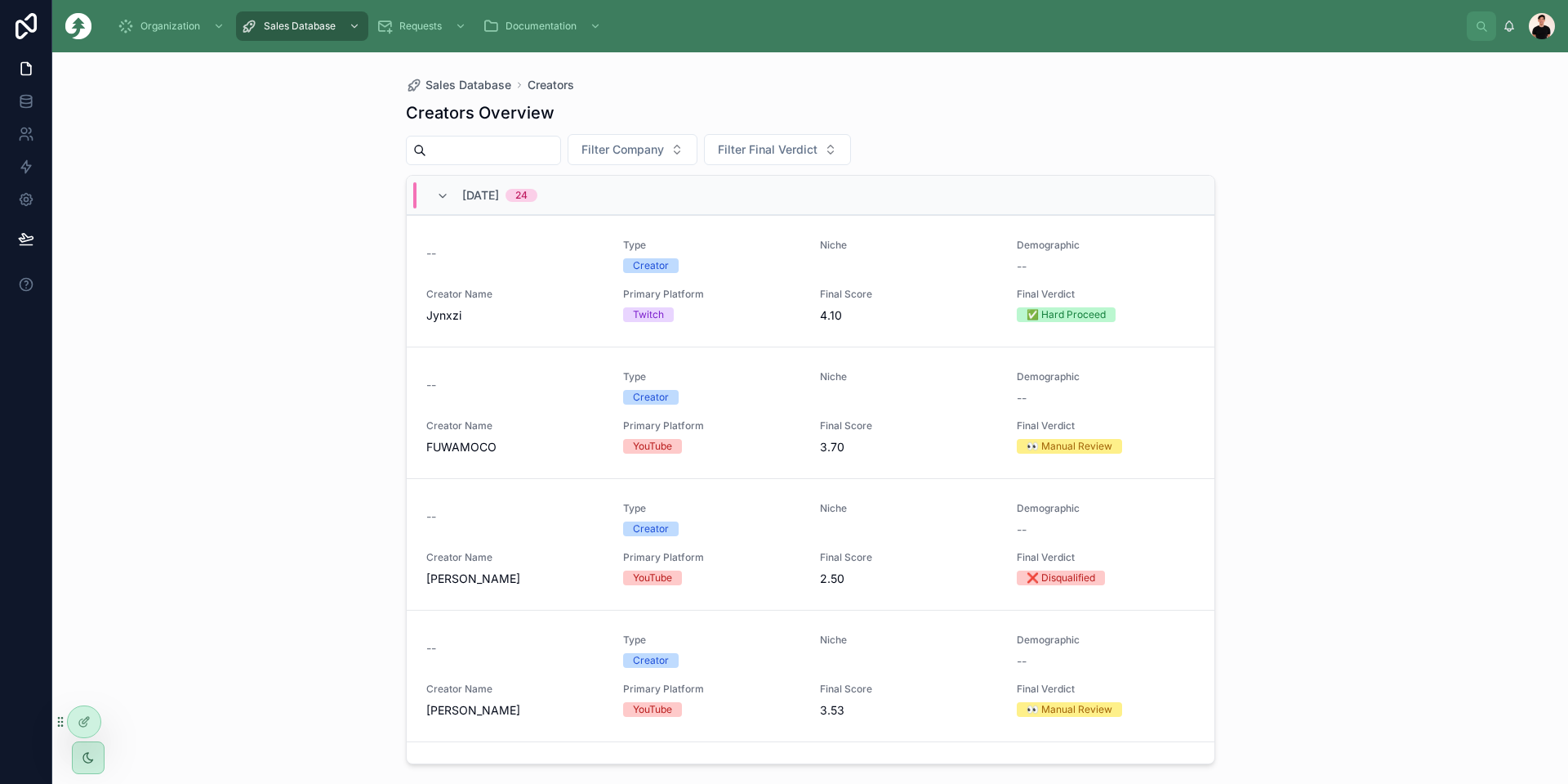
click at [334, 390] on div "Sales Database Creators Creators Overview Filter Company Filter Final Verdict S…" at bounding box center [810, 418] width 1515 height 731
